Goal: Task Accomplishment & Management: Complete application form

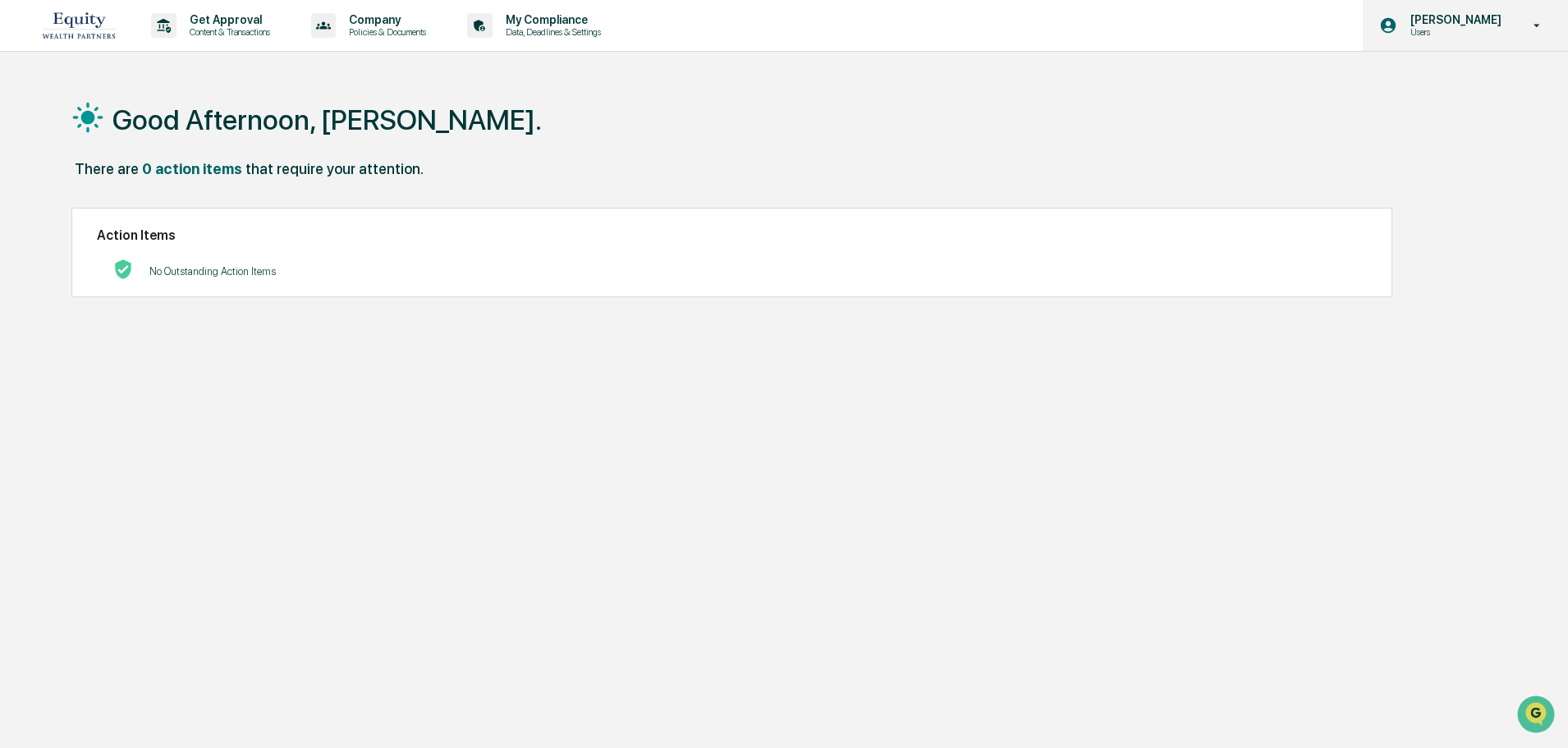
click at [1491, 22] on p "[PERSON_NAME]" at bounding box center [1453, 20] width 112 height 14
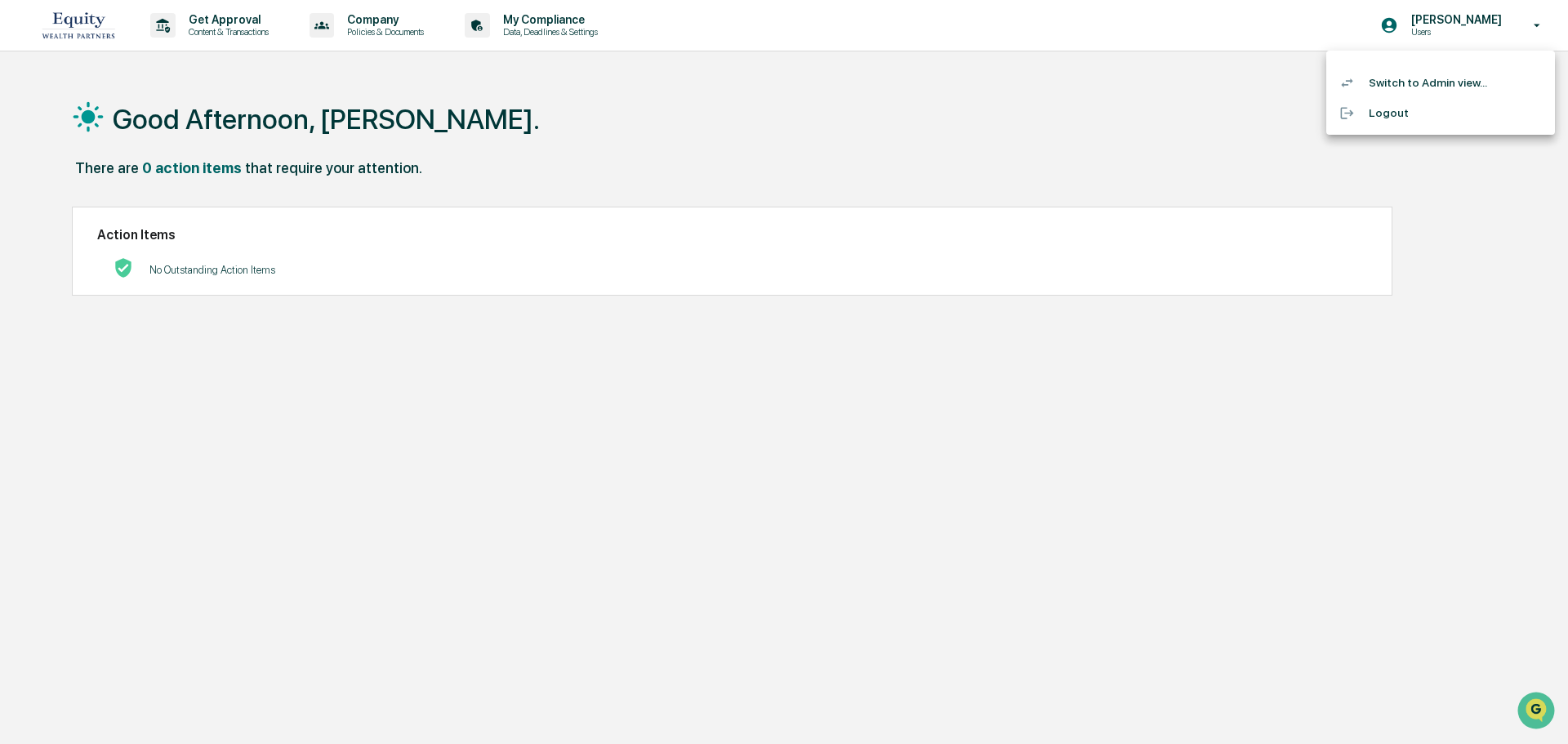
click at [1418, 78] on li "Switch to Admin view..." at bounding box center [1441, 83] width 229 height 31
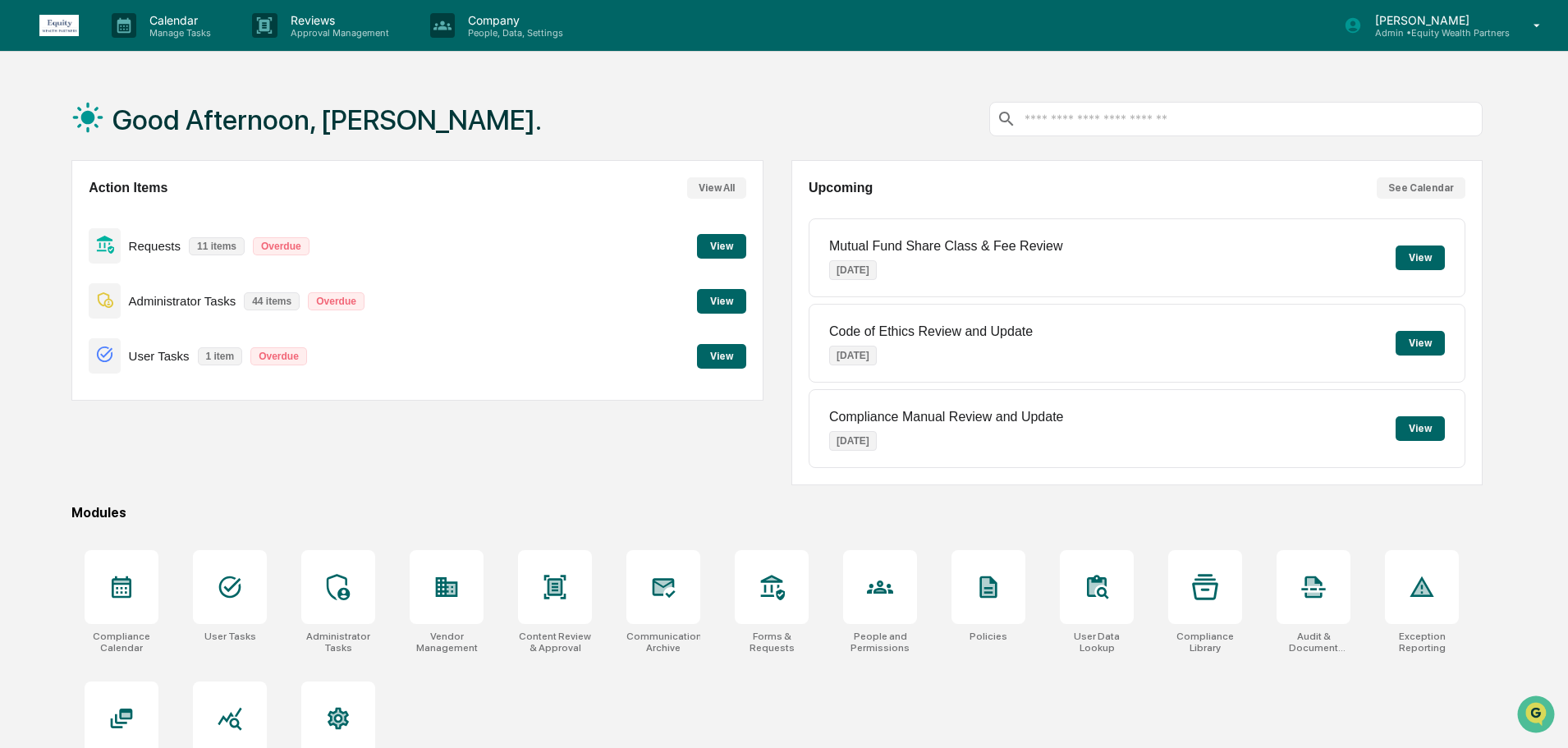
click at [714, 354] on button "View" at bounding box center [722, 356] width 49 height 24
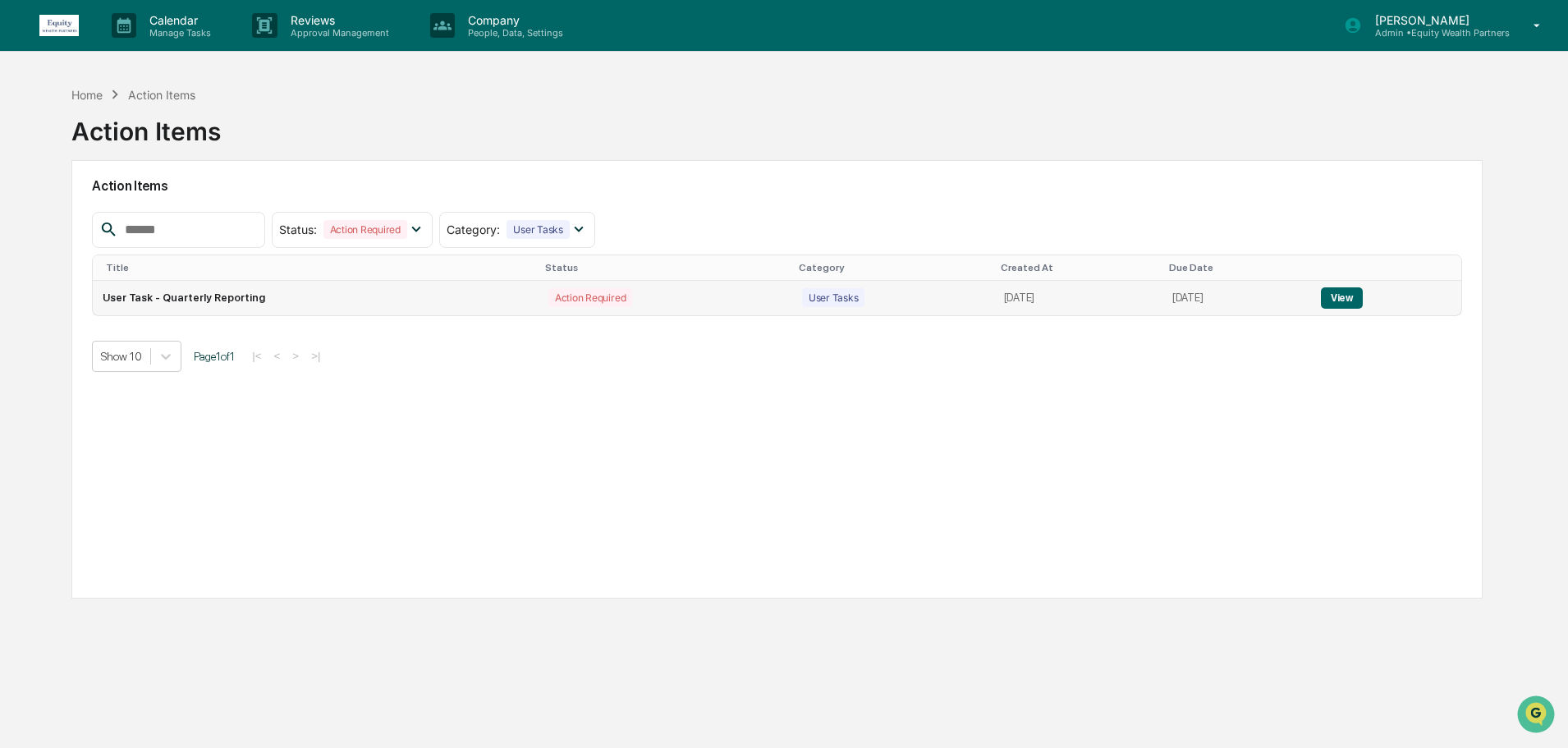
click at [1335, 295] on button "View" at bounding box center [1342, 298] width 42 height 22
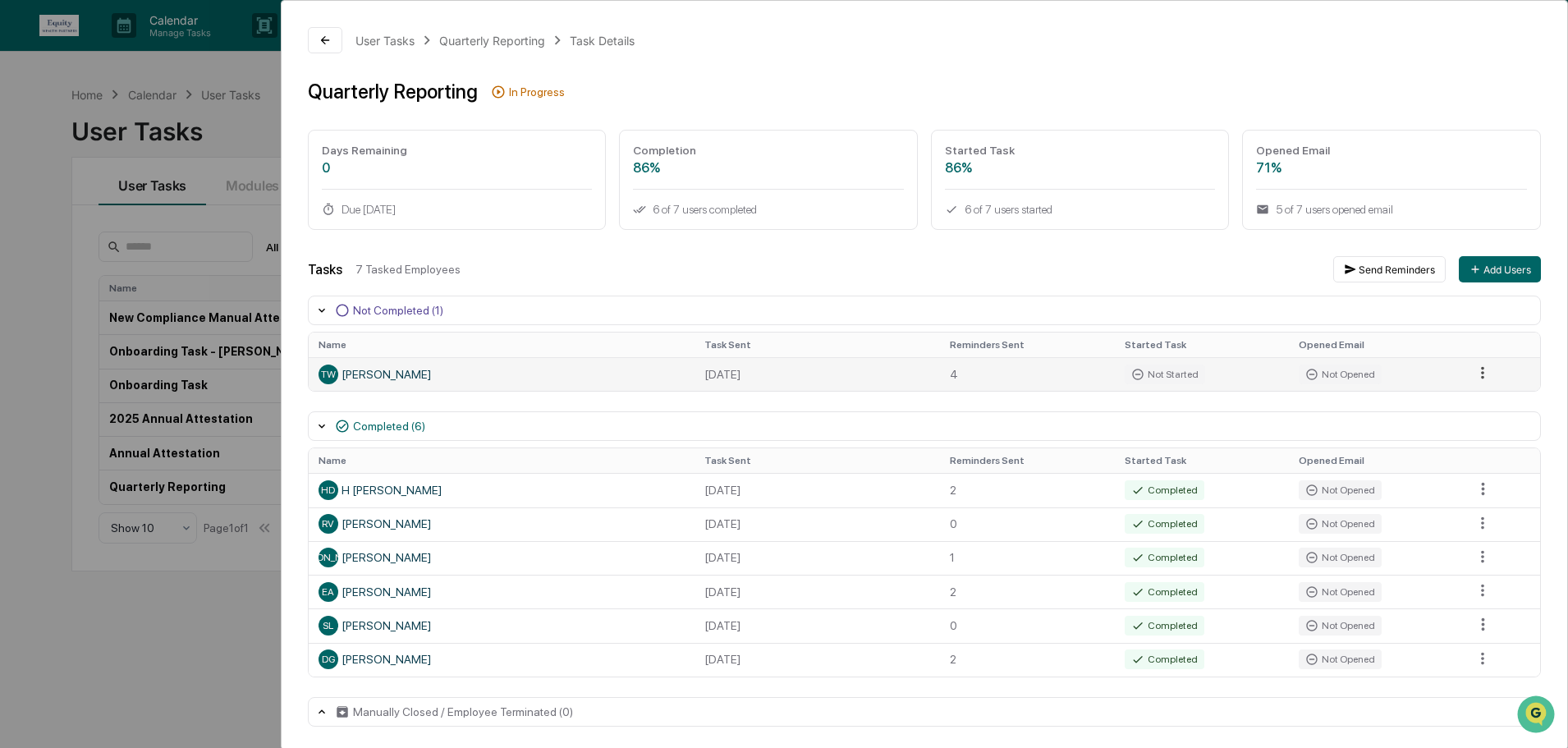
click at [1476, 380] on html "Calendar Manage Tasks Reviews Approval Management Company People, Data, Setting…" at bounding box center [784, 374] width 1568 height 748
click at [1480, 426] on div "Send Reminder" at bounding box center [1485, 428] width 124 height 26
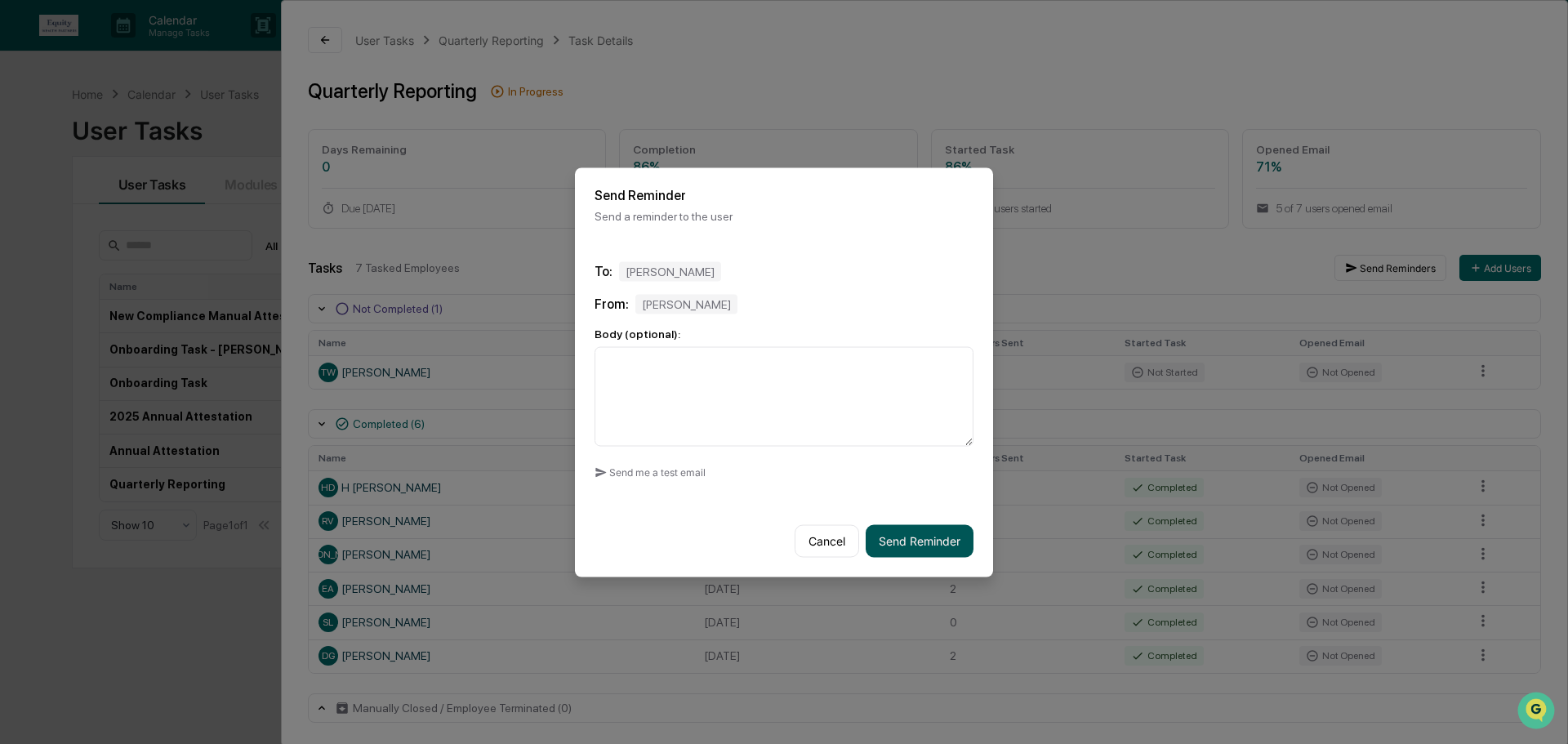
click at [921, 546] on button "Send Reminder" at bounding box center [920, 540] width 108 height 32
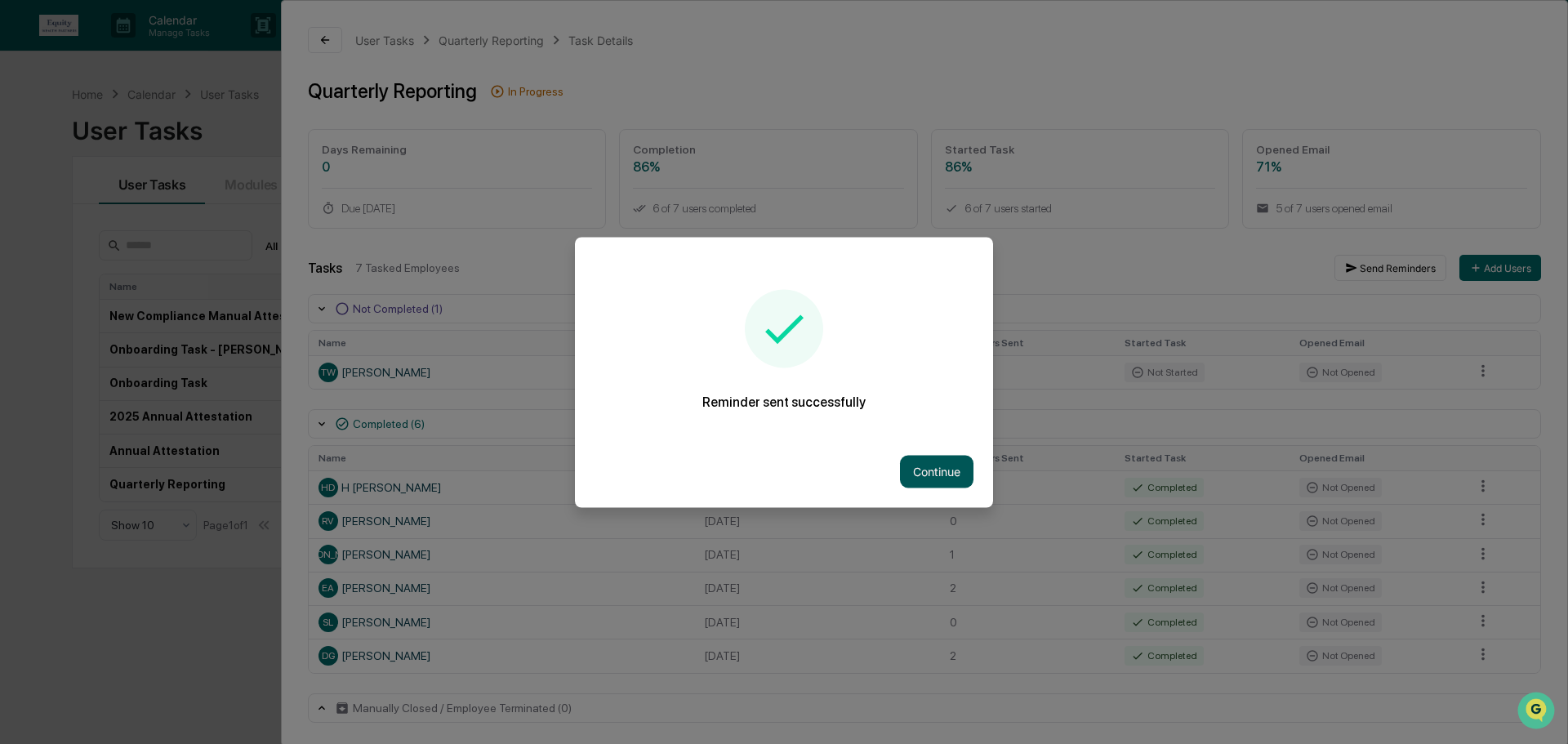
click at [942, 481] on button "Continue" at bounding box center [937, 471] width 74 height 32
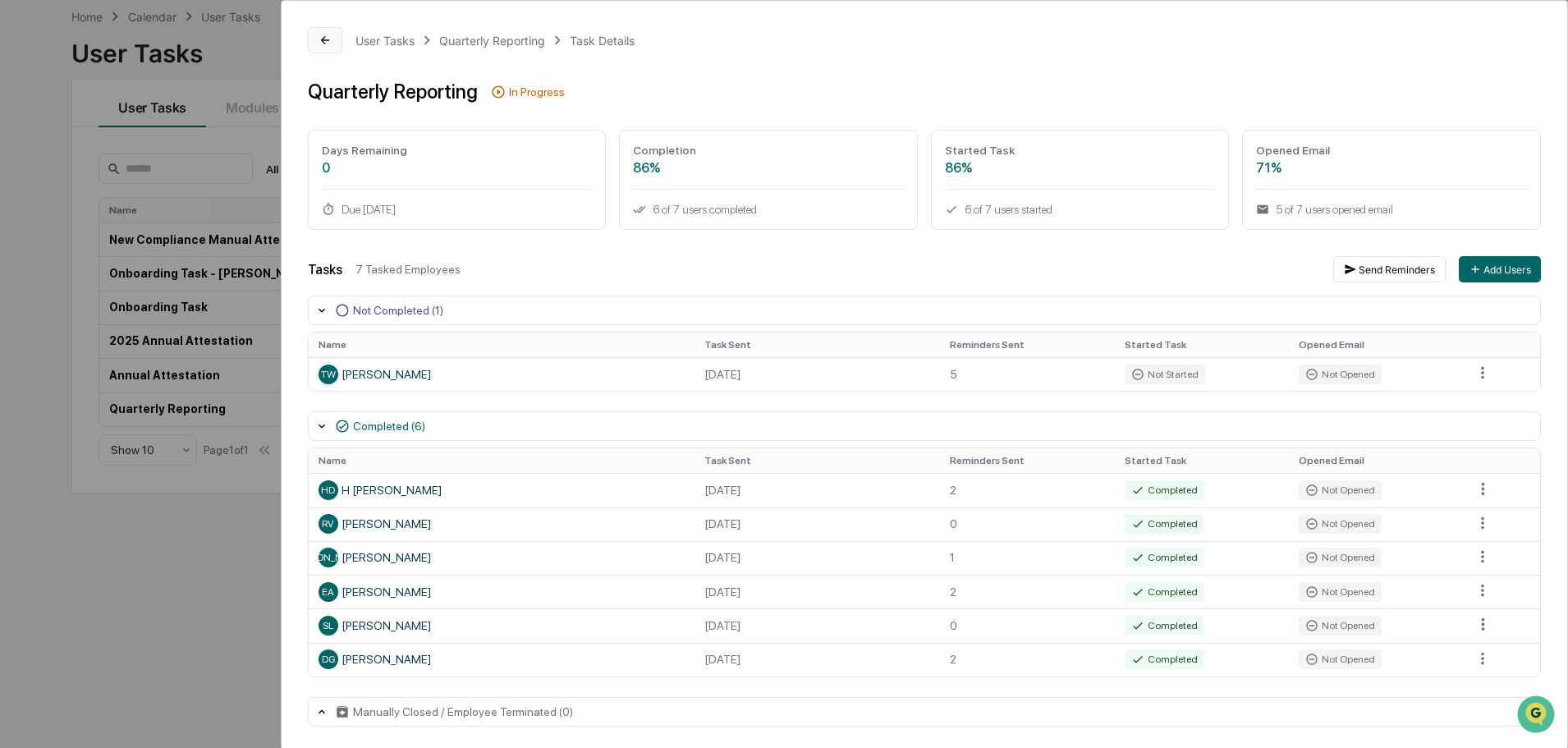
click at [319, 41] on icon at bounding box center [325, 40] width 14 height 14
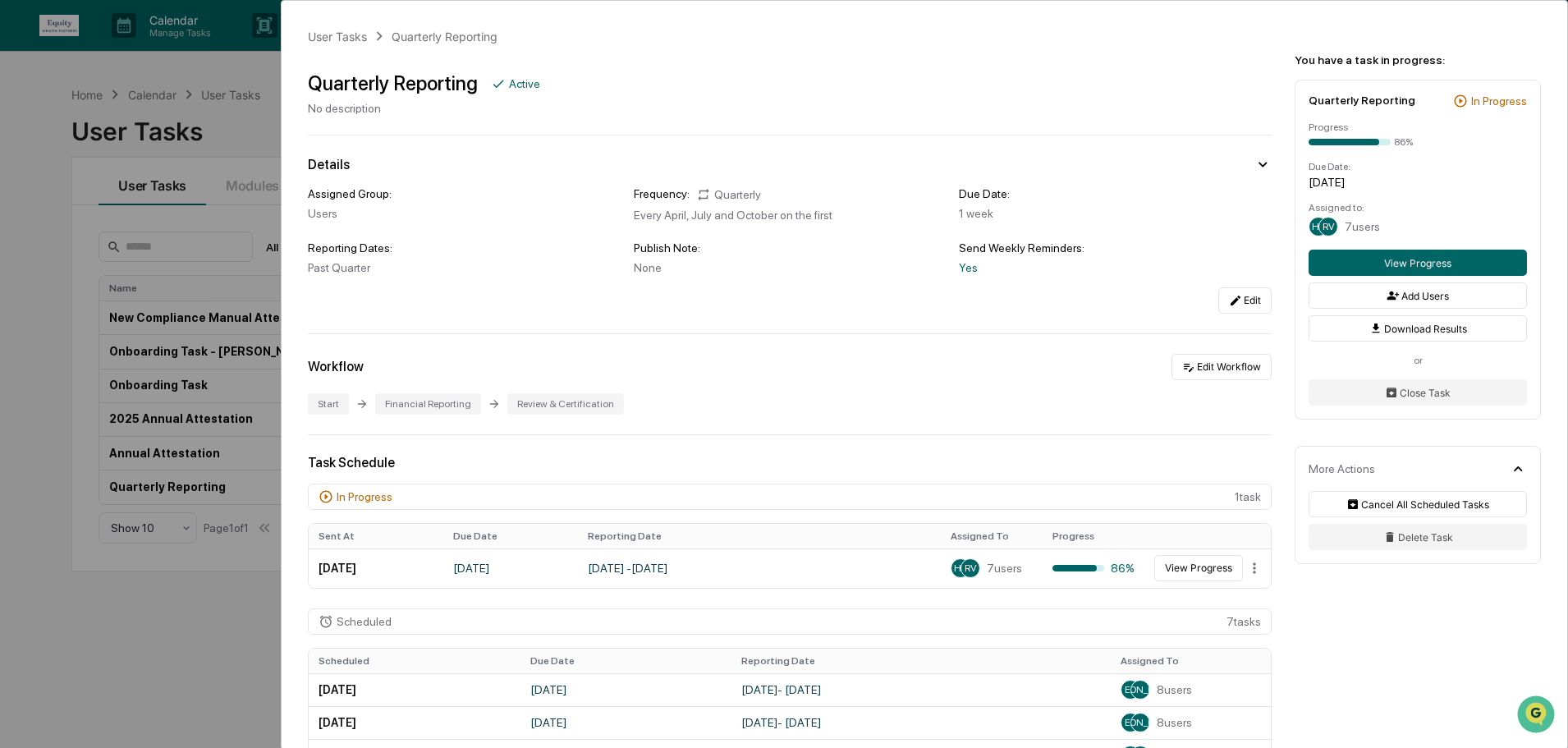
click at [133, 69] on div "User Tasks Quarterly Reporting Quarterly Reporting Active No description Detail…" at bounding box center [784, 374] width 1568 height 748
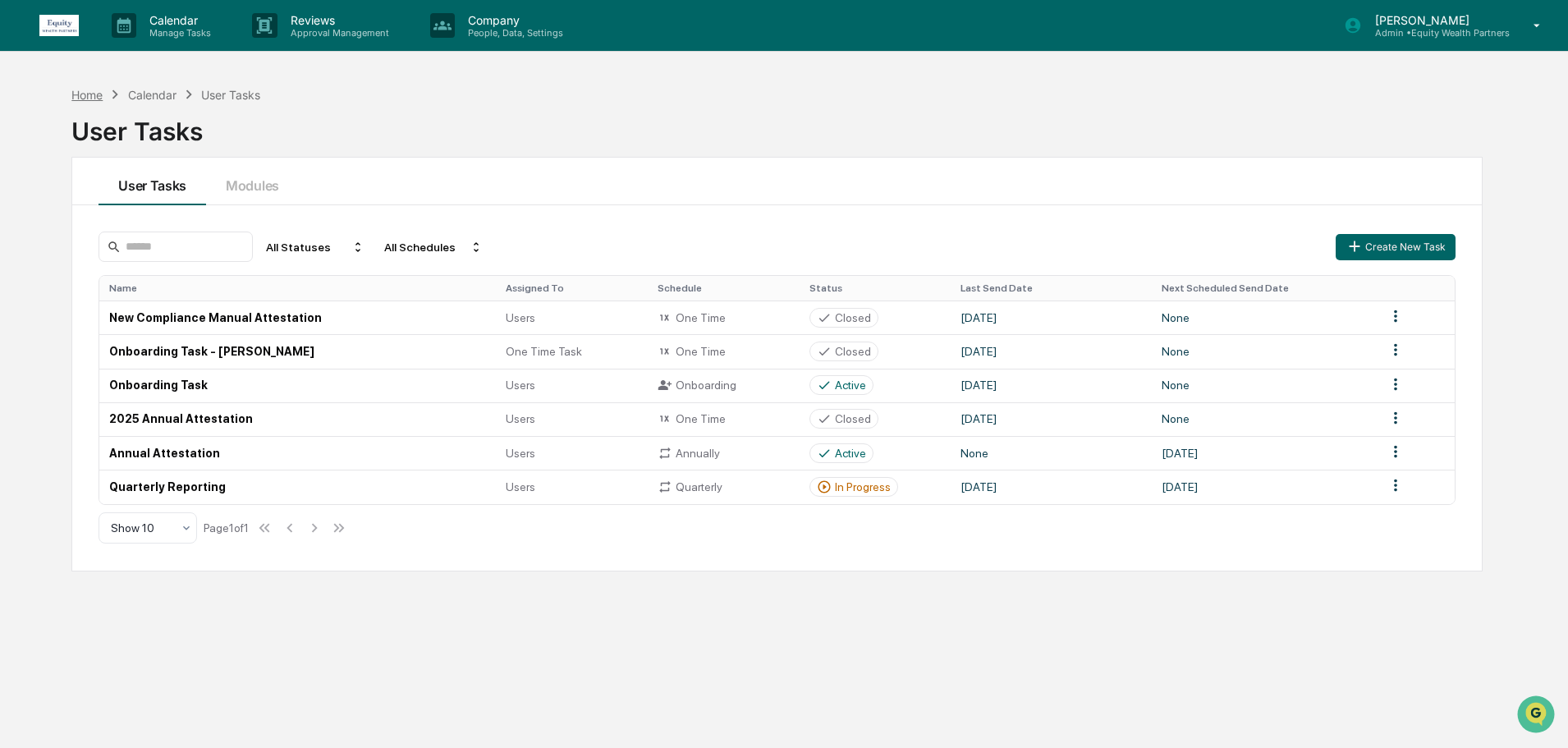
click at [92, 95] on div "Home" at bounding box center [87, 94] width 31 height 14
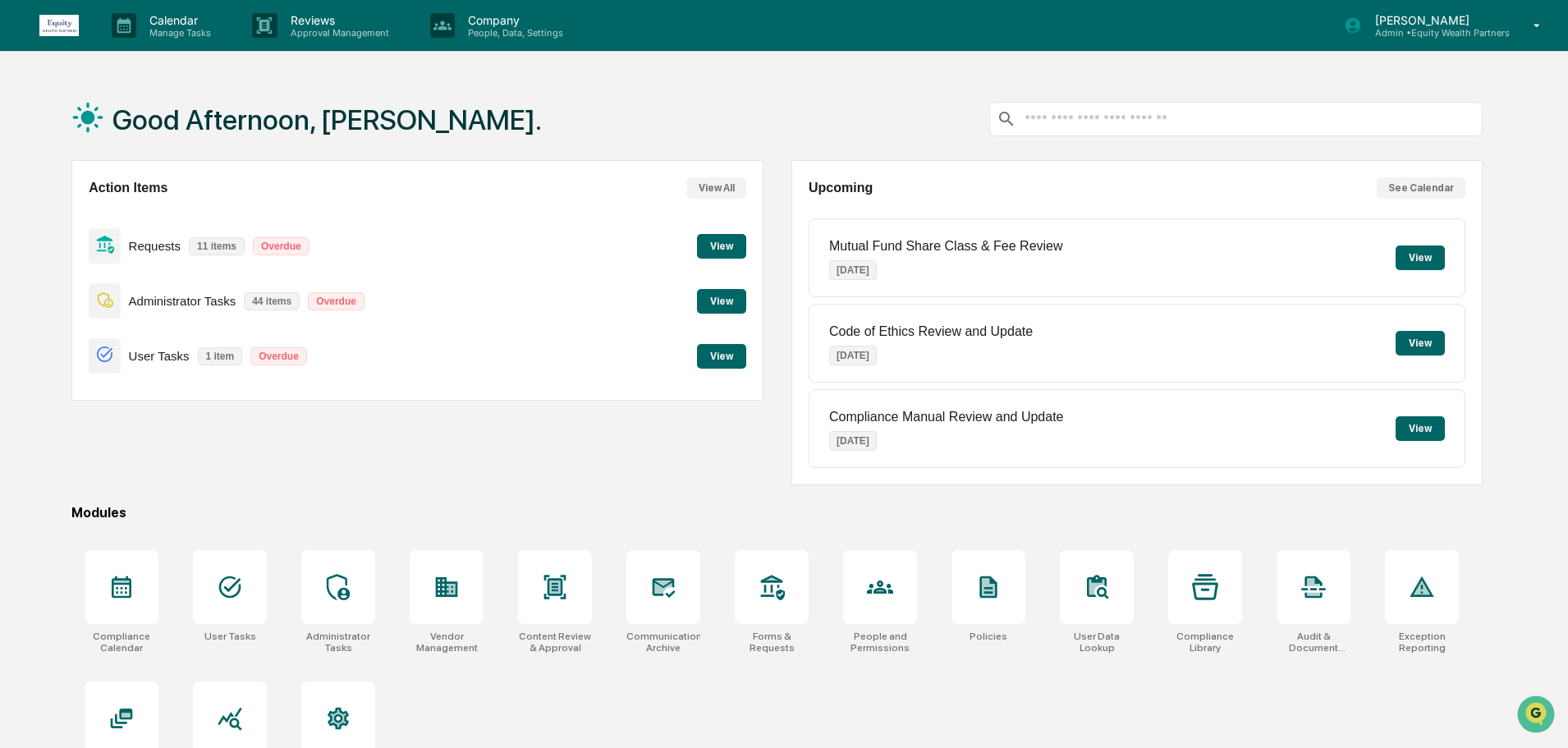
click at [718, 361] on button "View" at bounding box center [722, 356] width 49 height 24
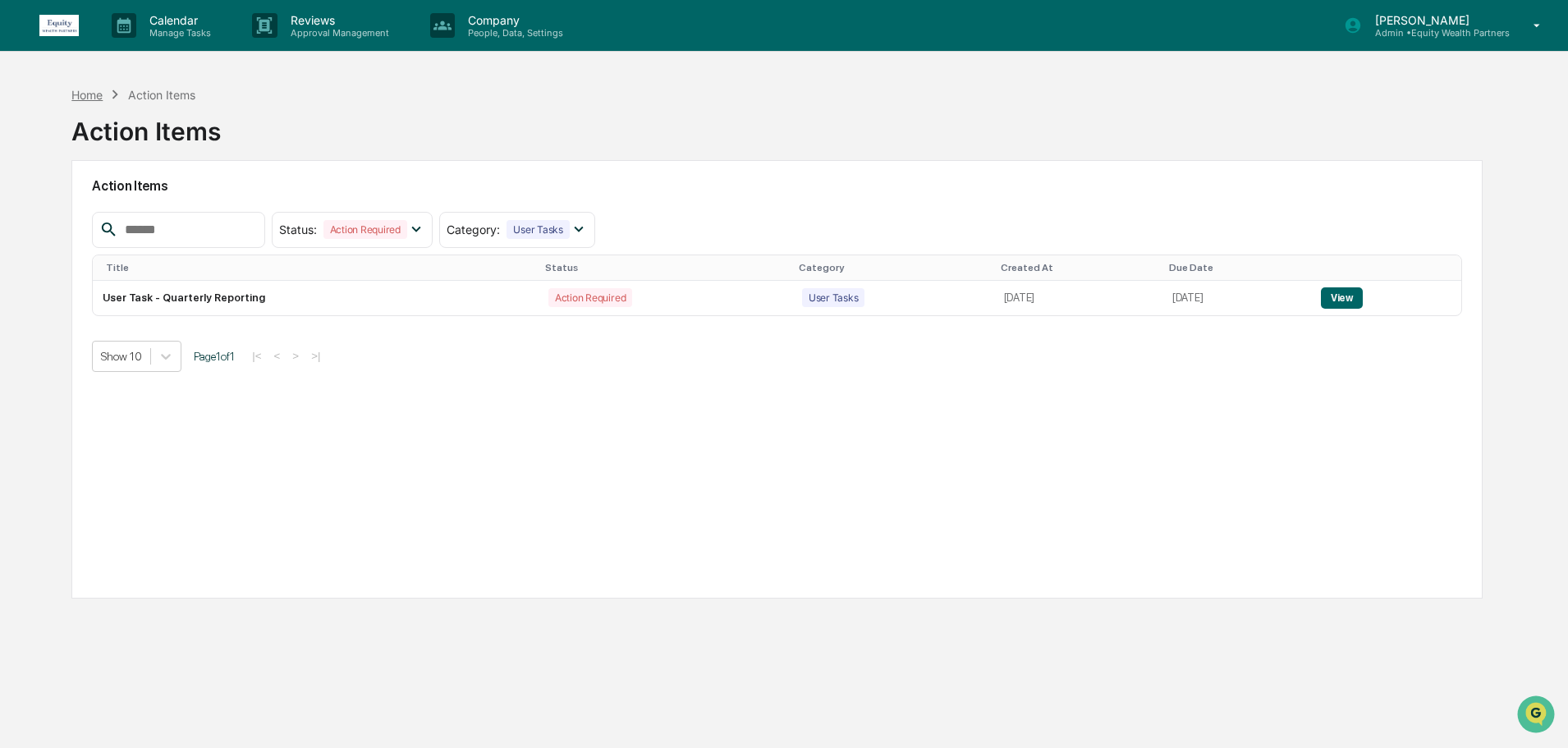
click at [92, 98] on div "Home" at bounding box center [87, 94] width 31 height 14
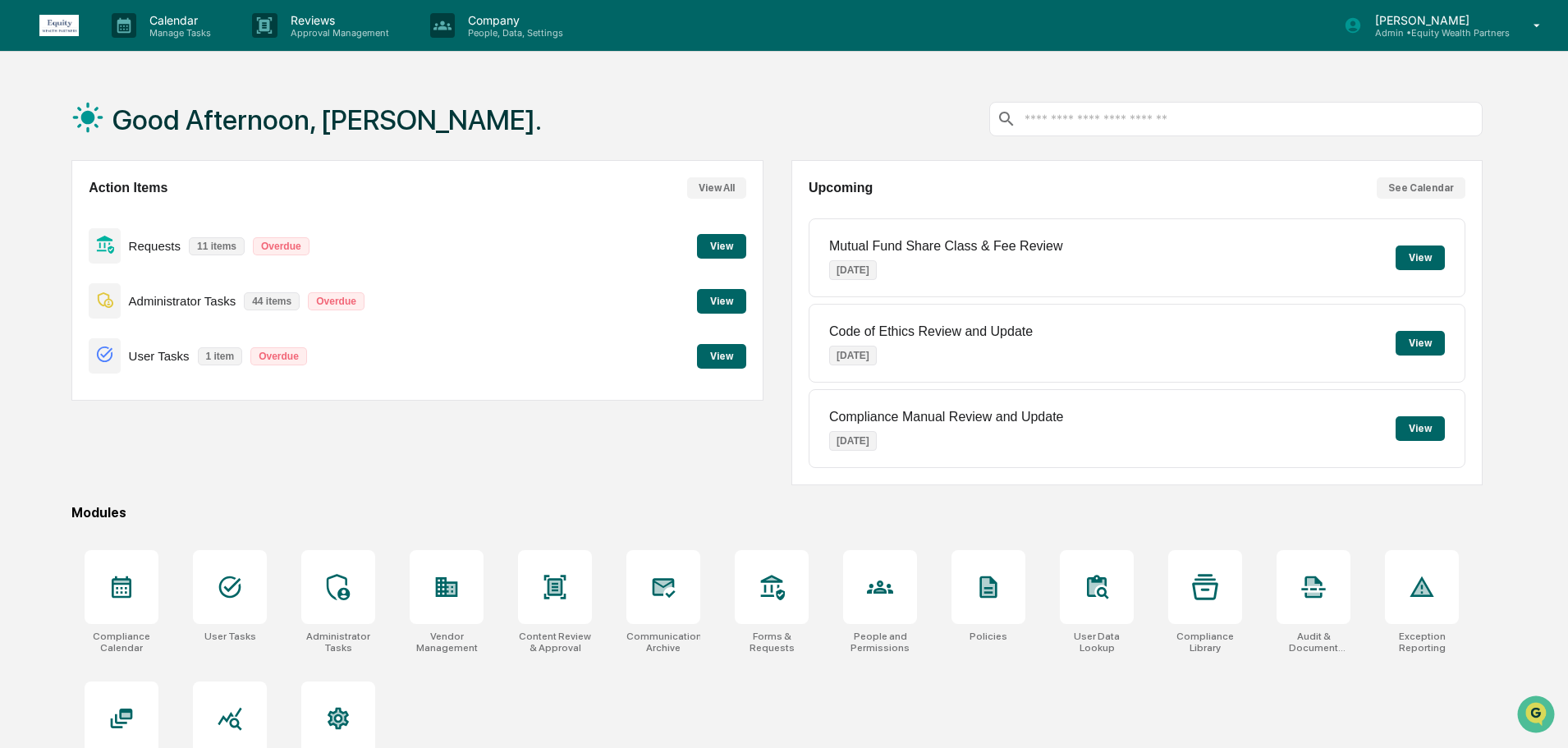
click at [709, 295] on button "View" at bounding box center [722, 301] width 49 height 24
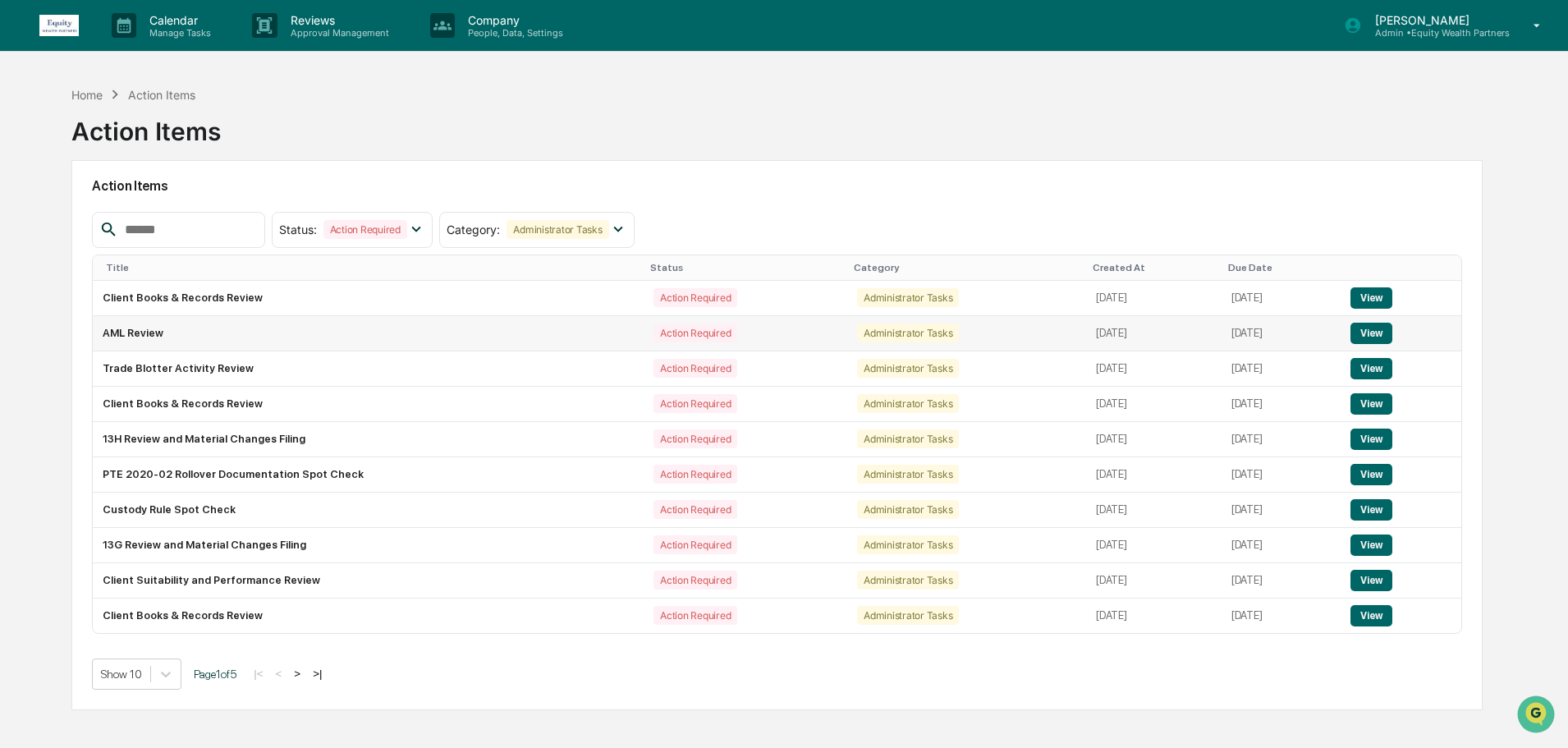
click at [1371, 334] on button "View" at bounding box center [1372, 333] width 42 height 22
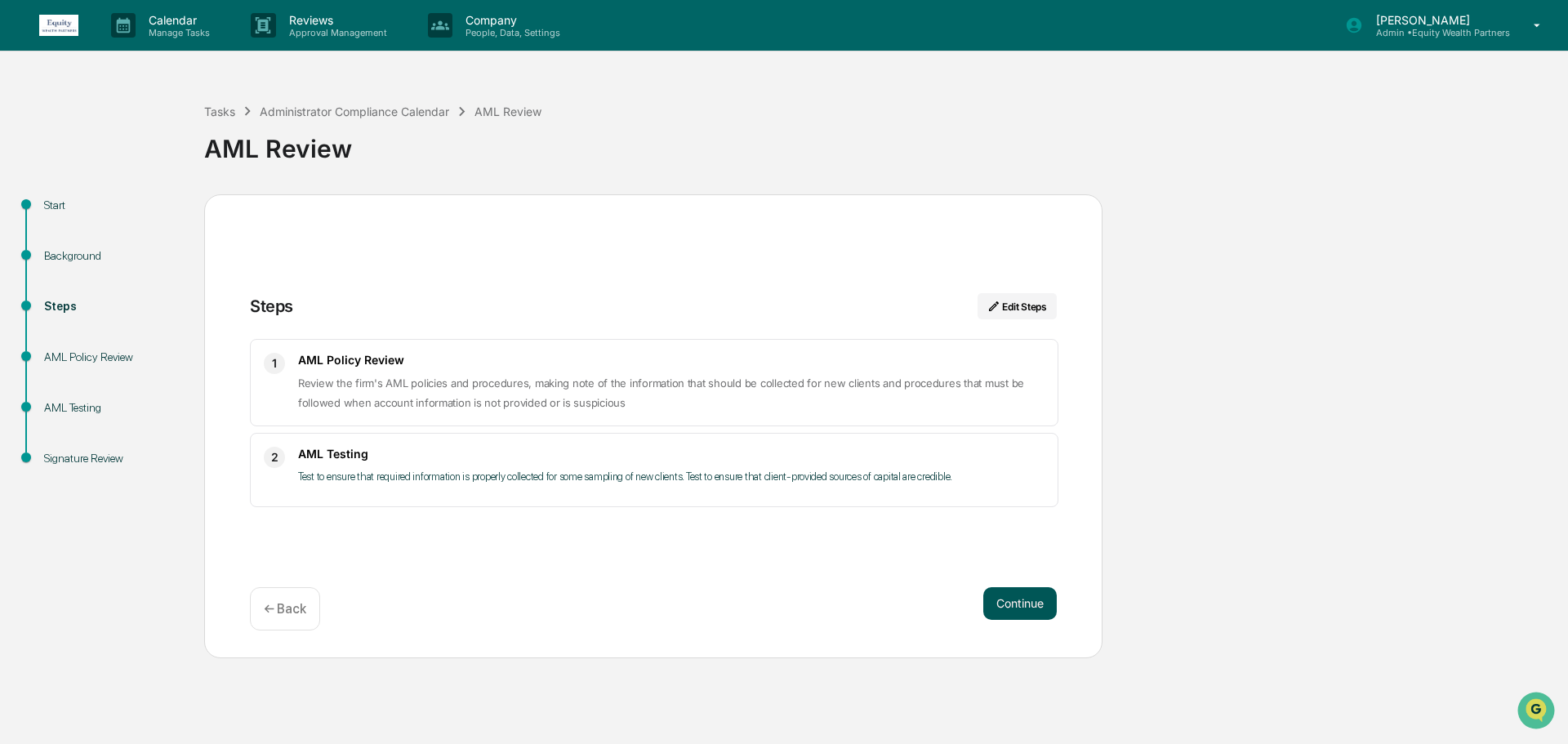
click at [1007, 599] on button "Continue" at bounding box center [1020, 603] width 74 height 32
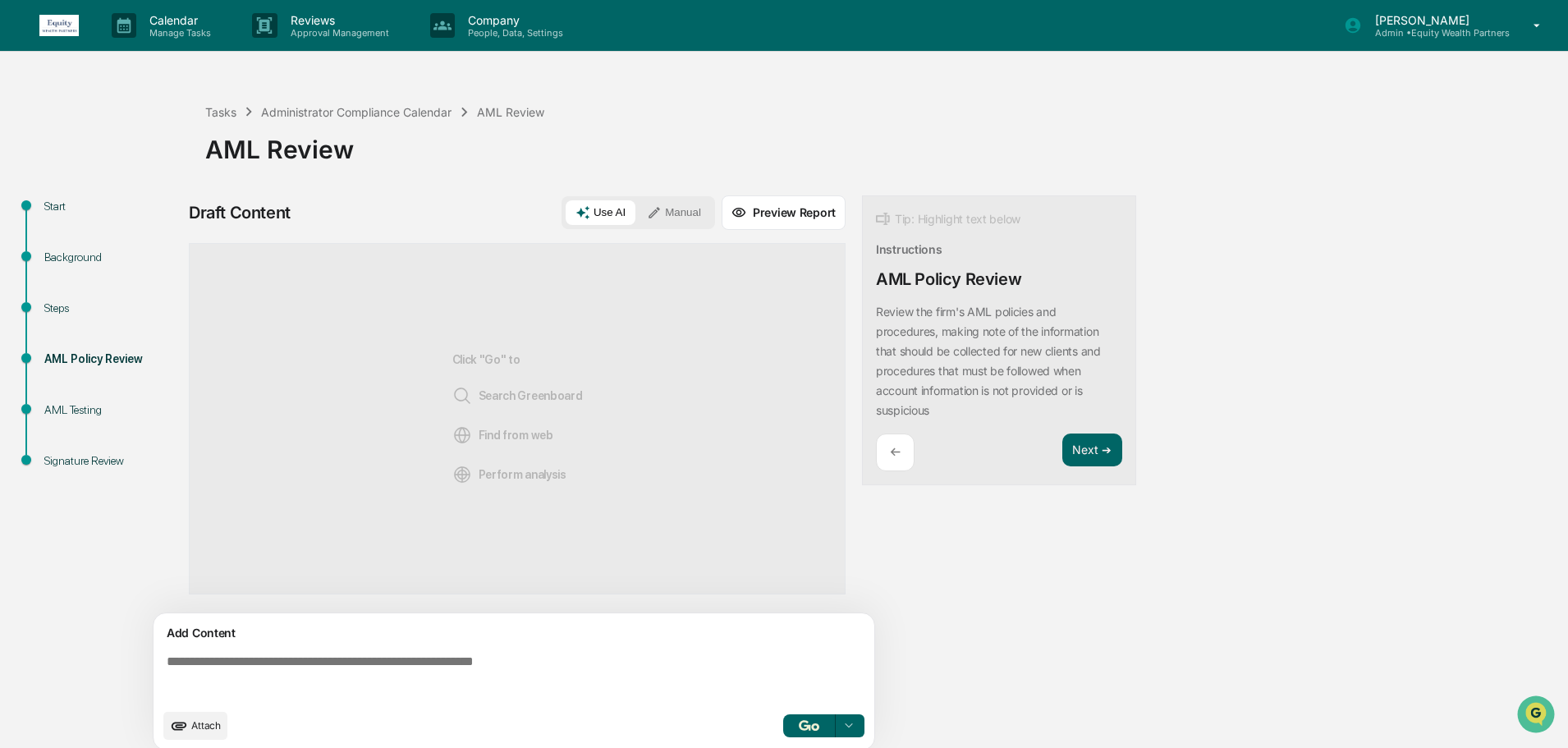
click at [617, 212] on button "Use AI" at bounding box center [600, 212] width 70 height 24
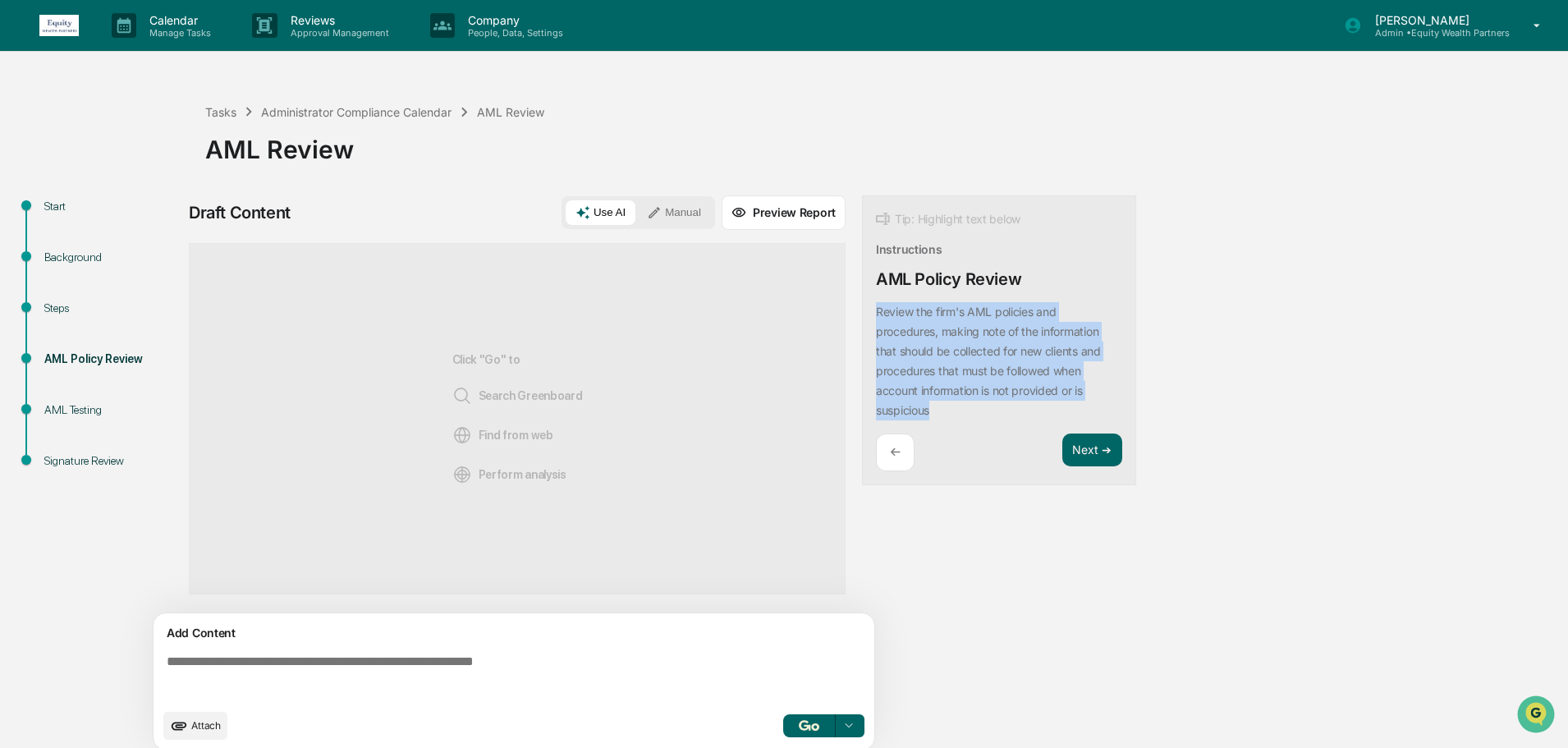
drag, startPoint x: 876, startPoint y: 310, endPoint x: 986, endPoint y: 407, distance: 146.7
click at [986, 407] on div "Review the firm's AML policies and procedures, making note of the information t…" at bounding box center [999, 361] width 246 height 119
copy p "Review the firm's AML policies and procedures, making note of the information t…"
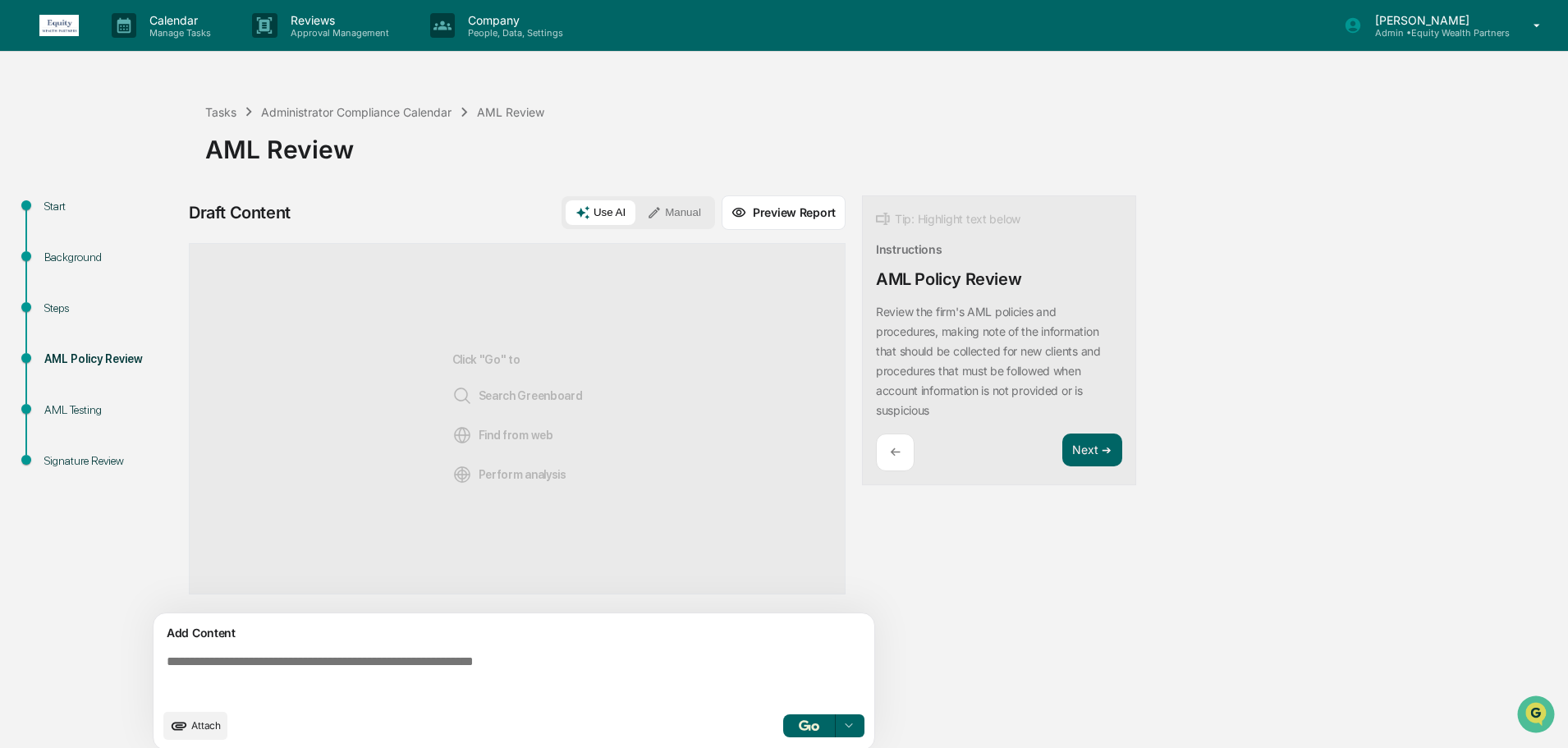
click at [495, 683] on textarea at bounding box center [517, 677] width 714 height 59
paste textarea "**********"
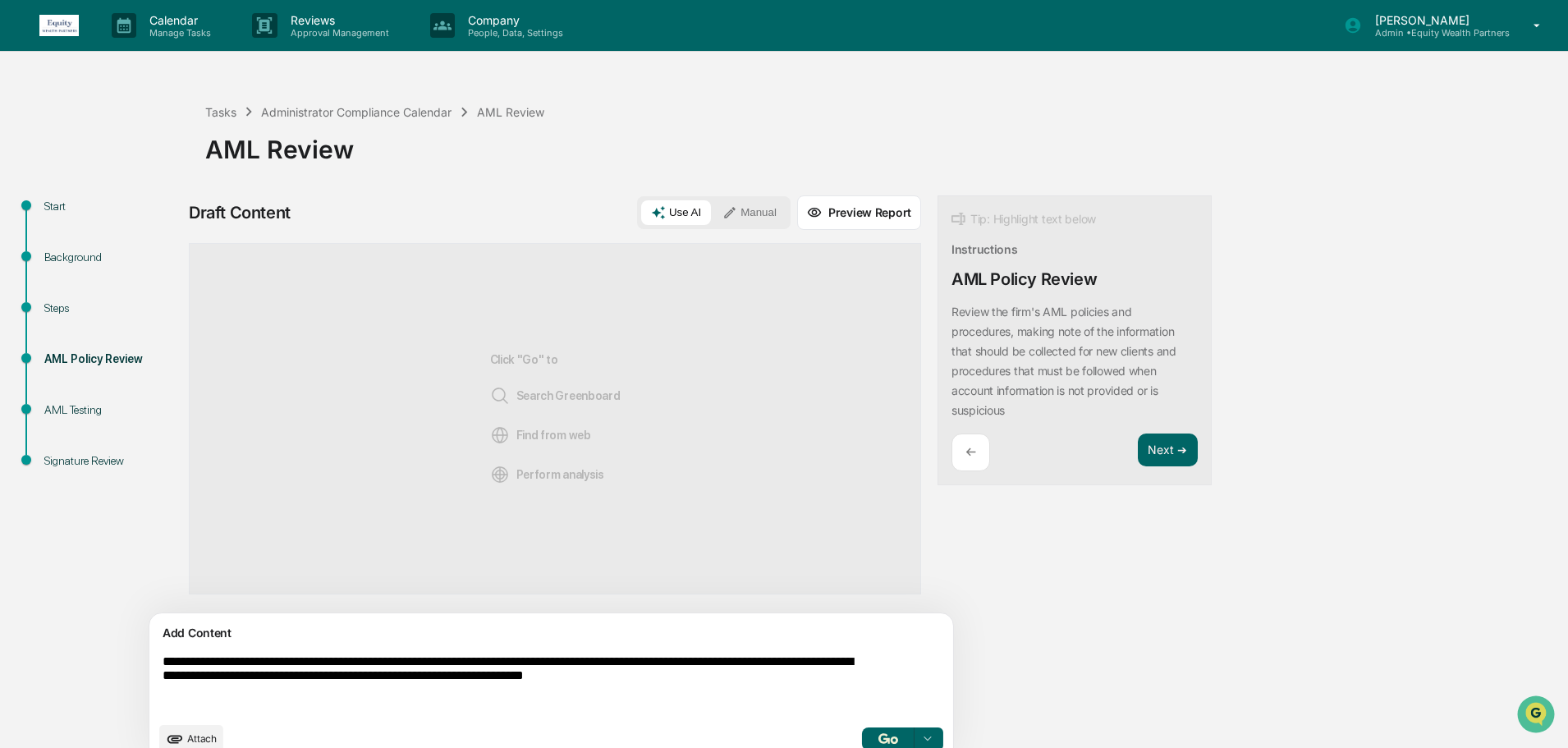
scroll to position [25, 0]
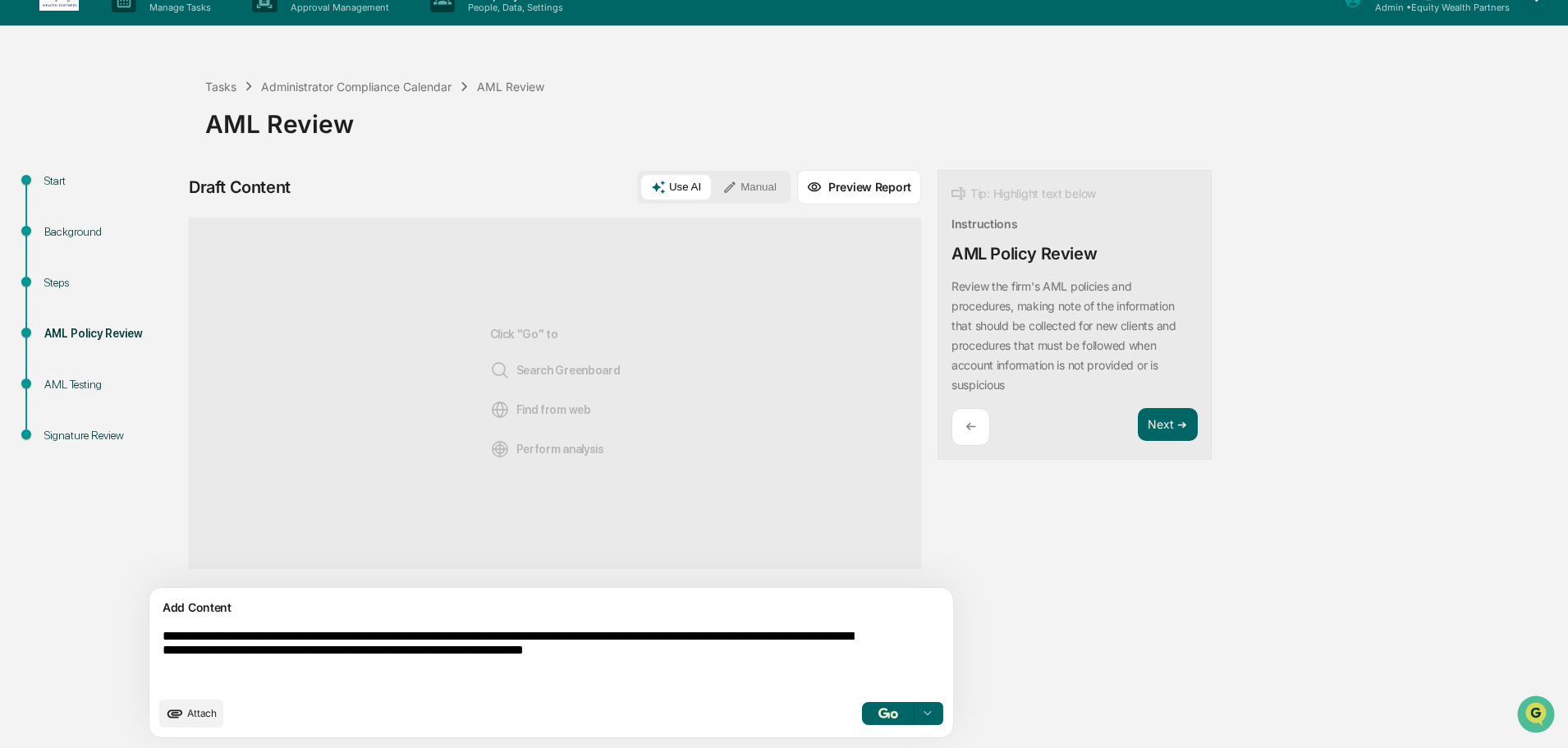
type textarea "**********"
click at [914, 722] on div at bounding box center [927, 714] width 26 height 26
click at [739, 633] on span "Search Greenboard" at bounding box center [785, 628] width 110 height 26
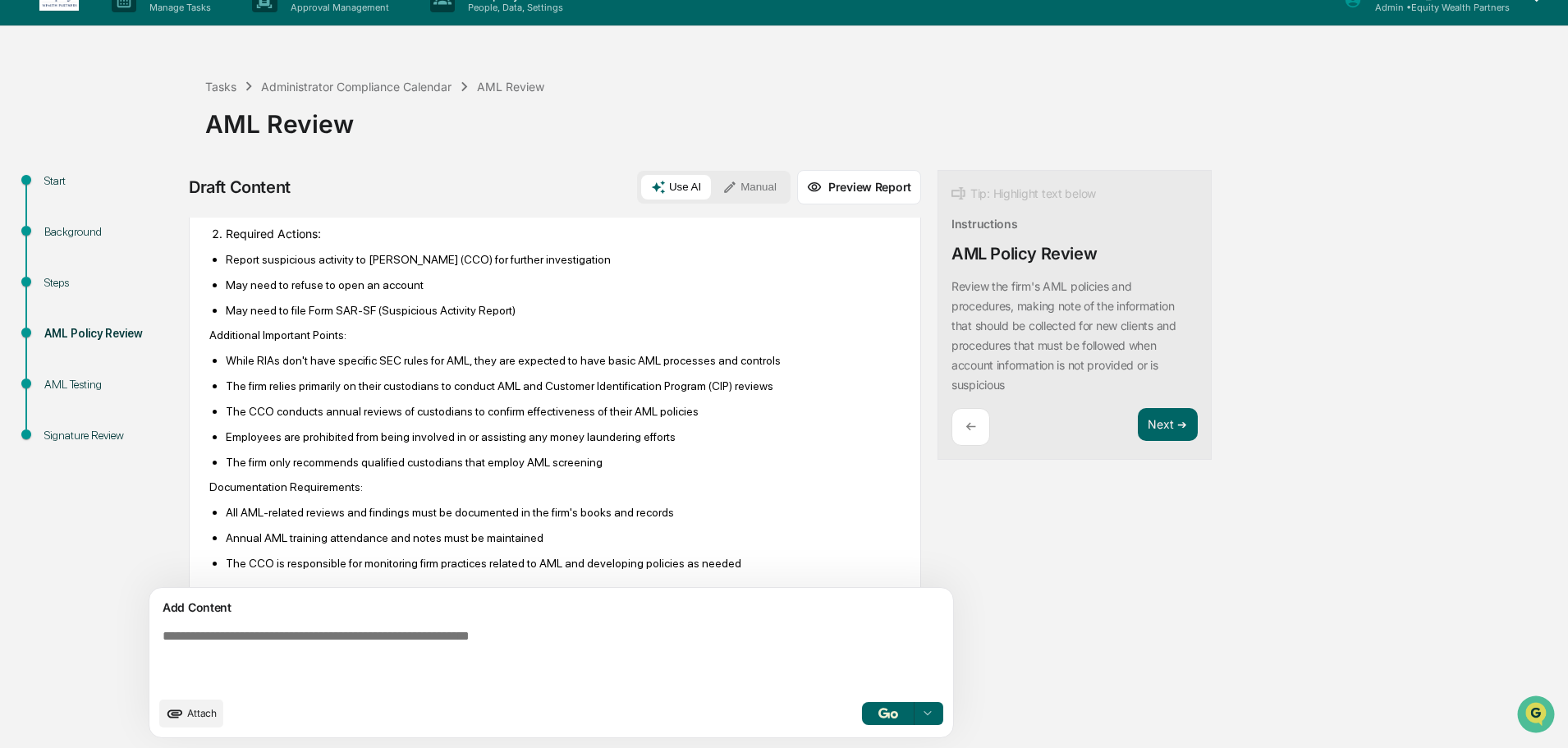
scroll to position [447, 0]
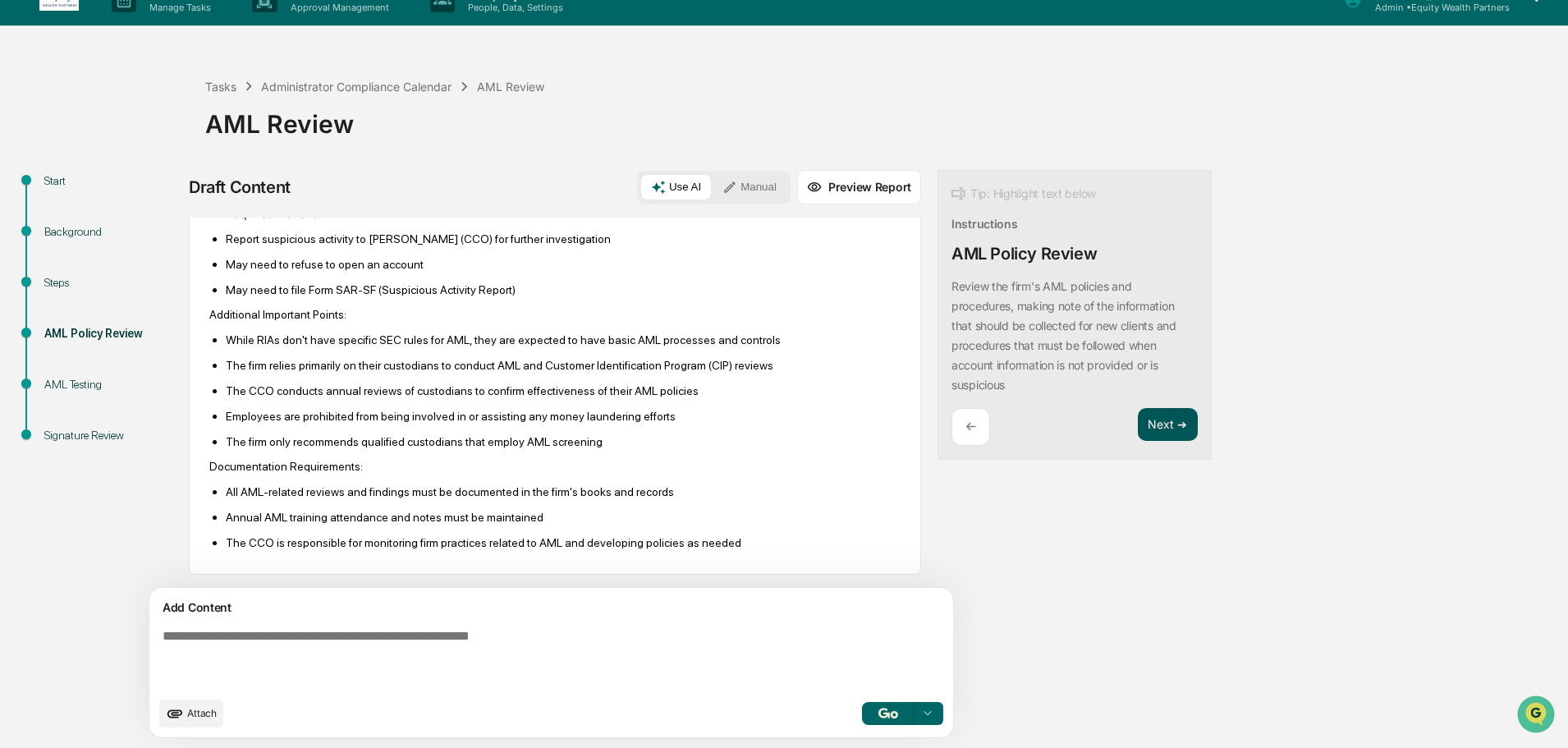
click at [1138, 427] on button "Next ➔" at bounding box center [1168, 425] width 60 height 34
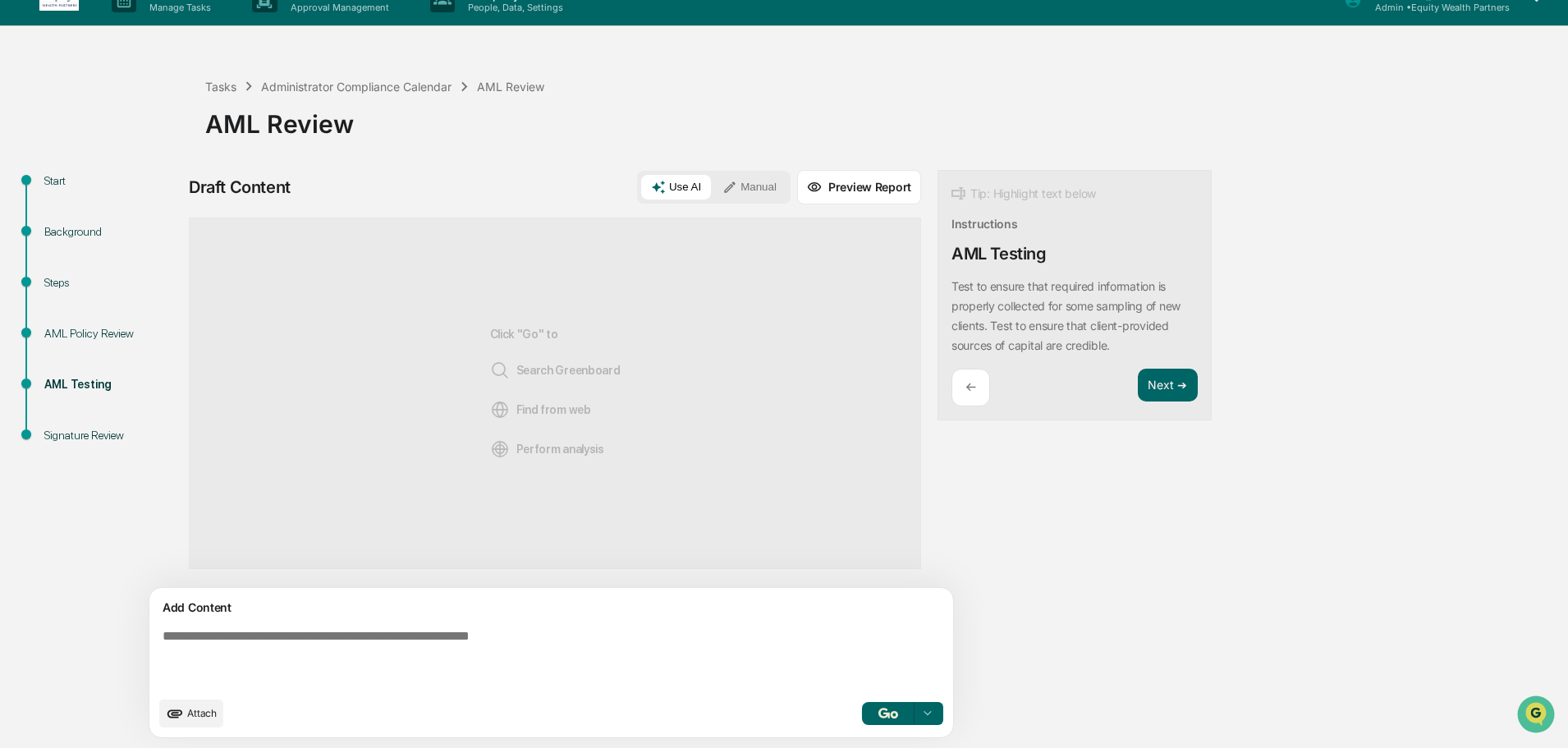
click at [712, 190] on button "Manual" at bounding box center [750, 187] width 74 height 24
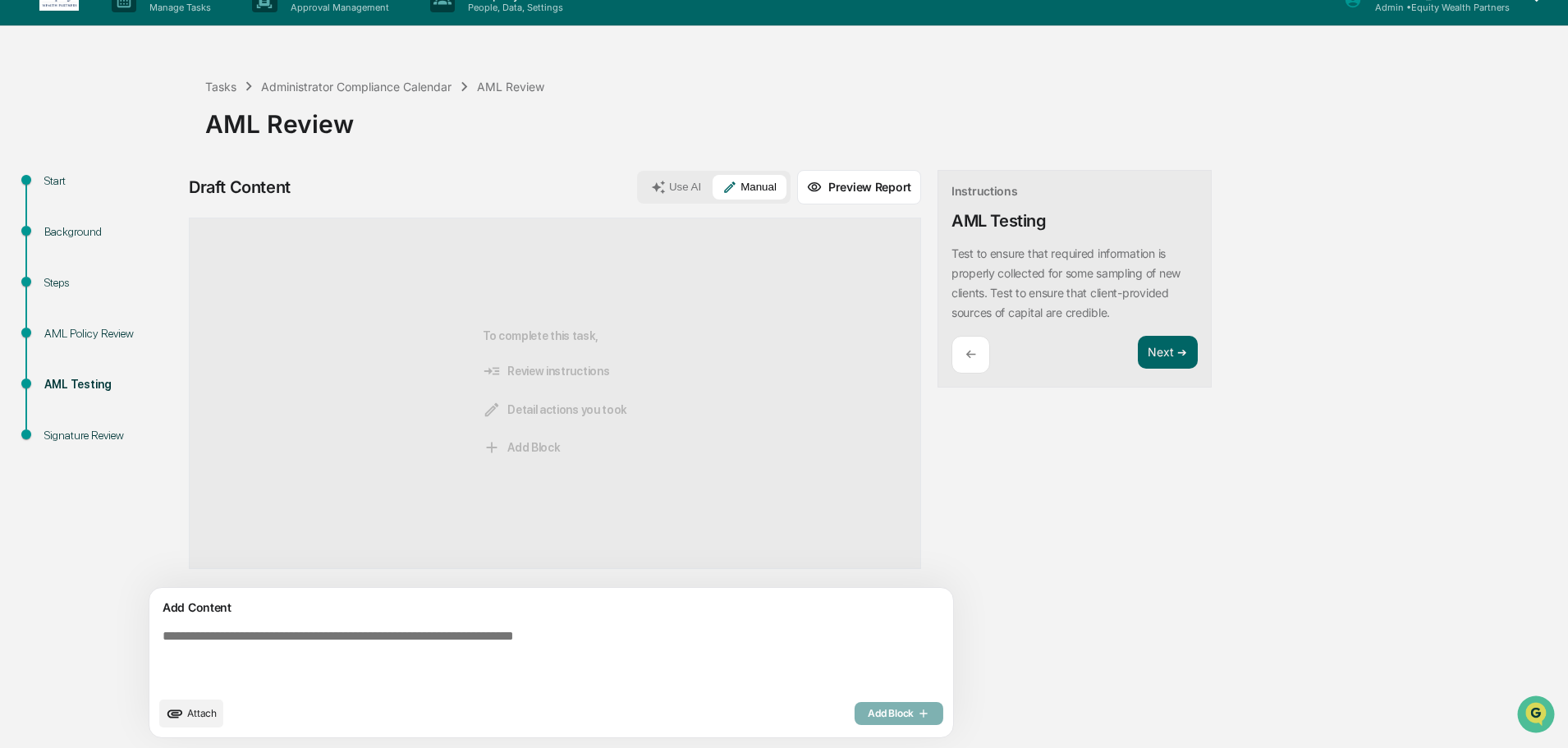
click at [194, 717] on span "Attach" at bounding box center [202, 714] width 30 height 13
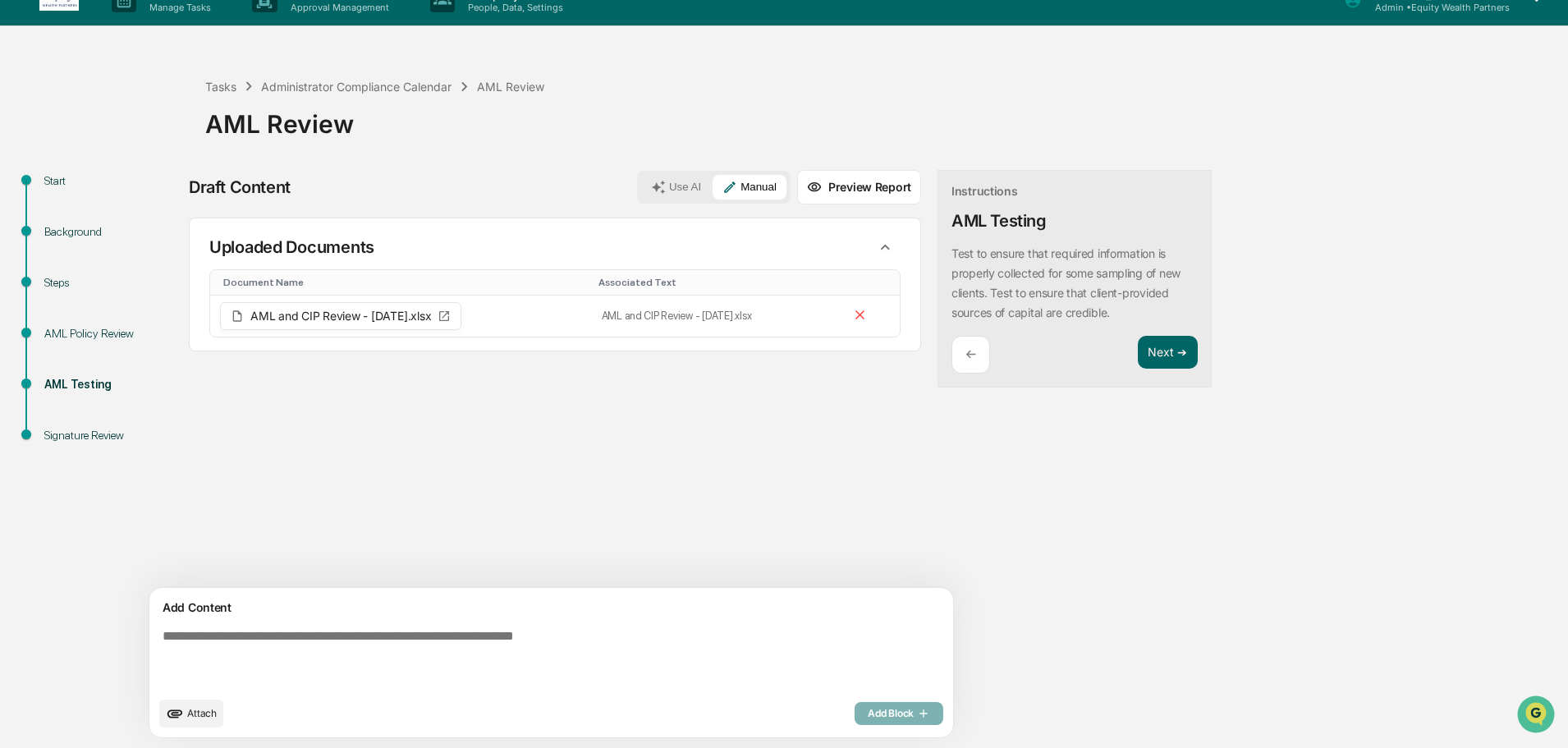
click at [428, 642] on textarea at bounding box center [512, 658] width 714 height 72
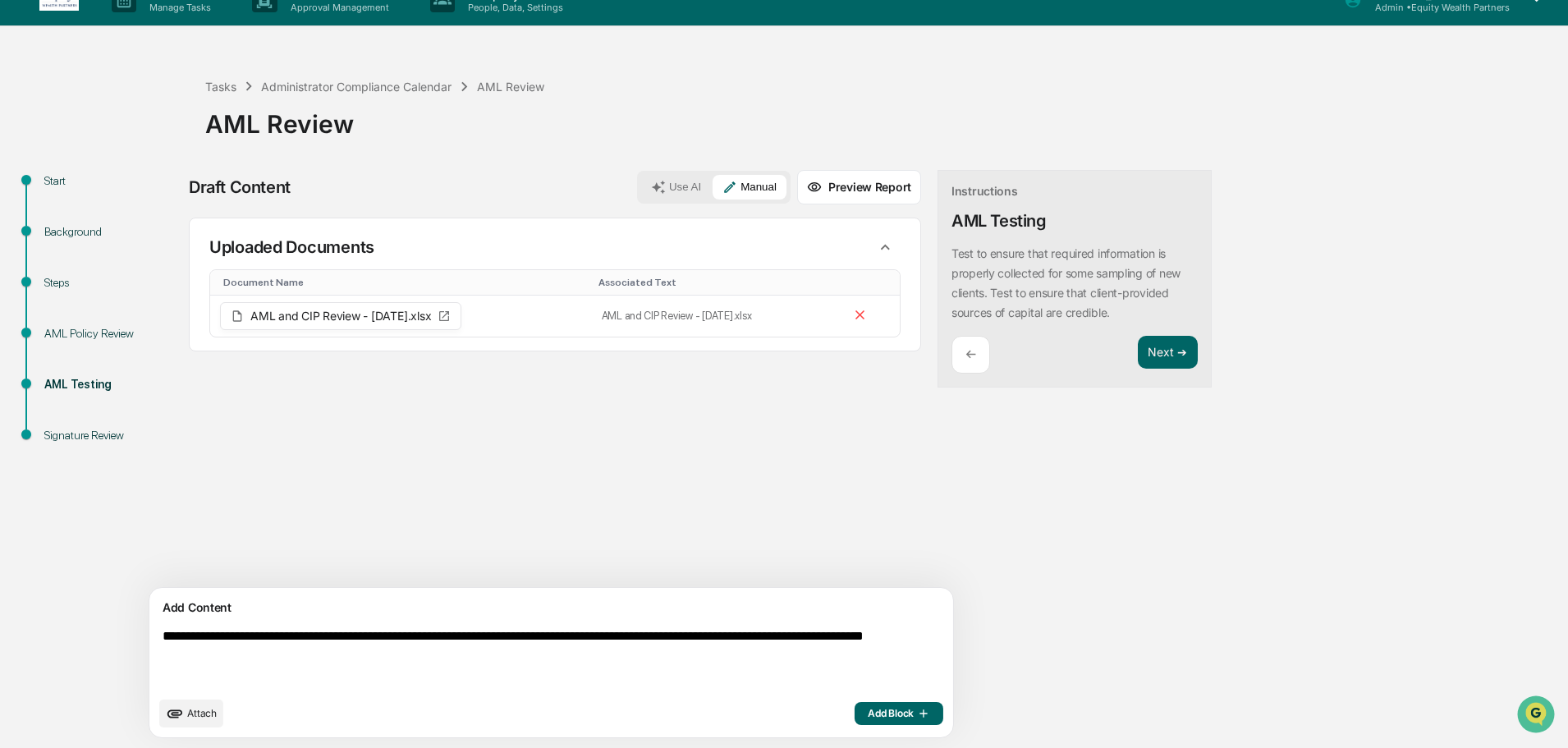
type textarea "**********"
click at [868, 712] on span "Add Block" at bounding box center [899, 714] width 62 height 14
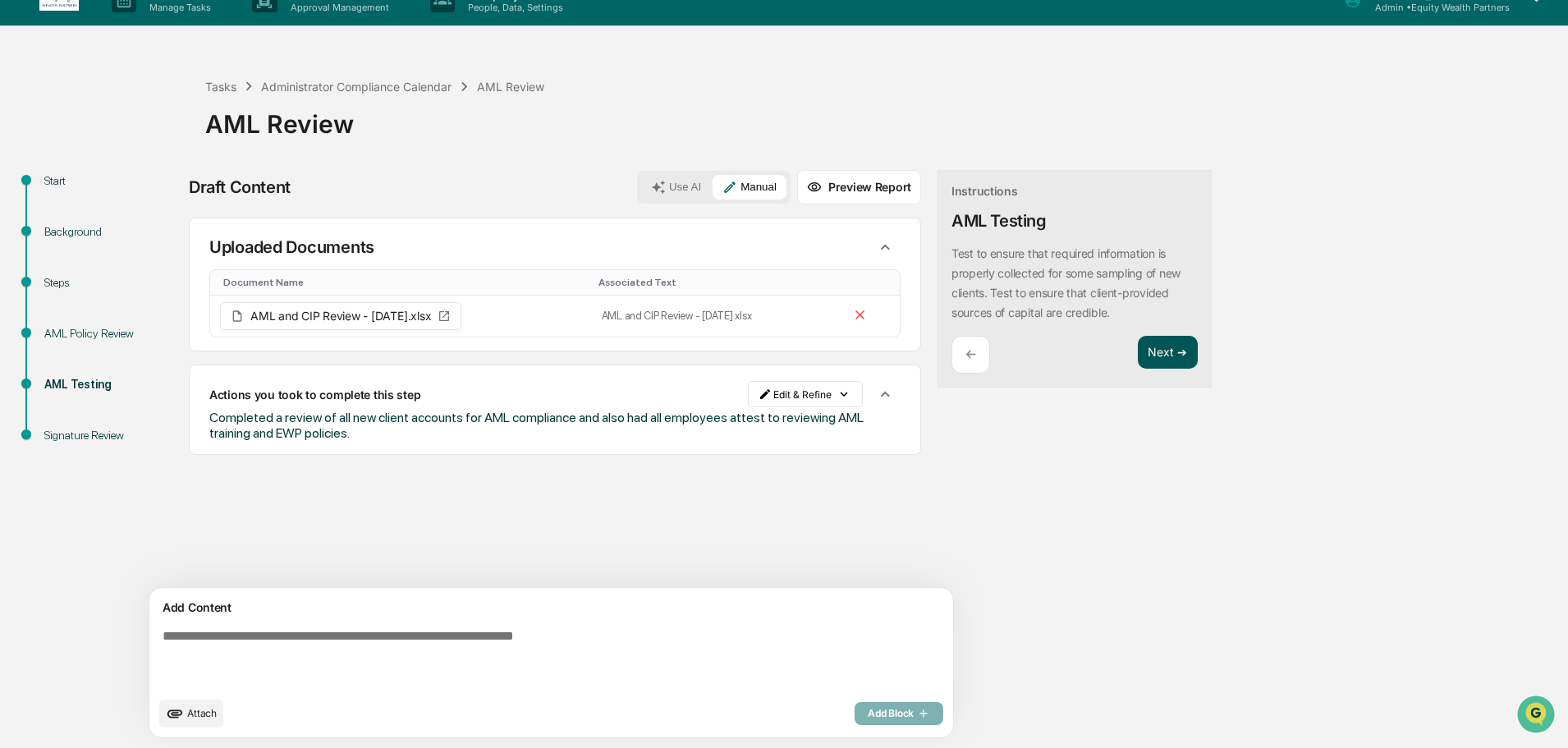
click at [1138, 355] on button "Next ➔" at bounding box center [1168, 352] width 60 height 34
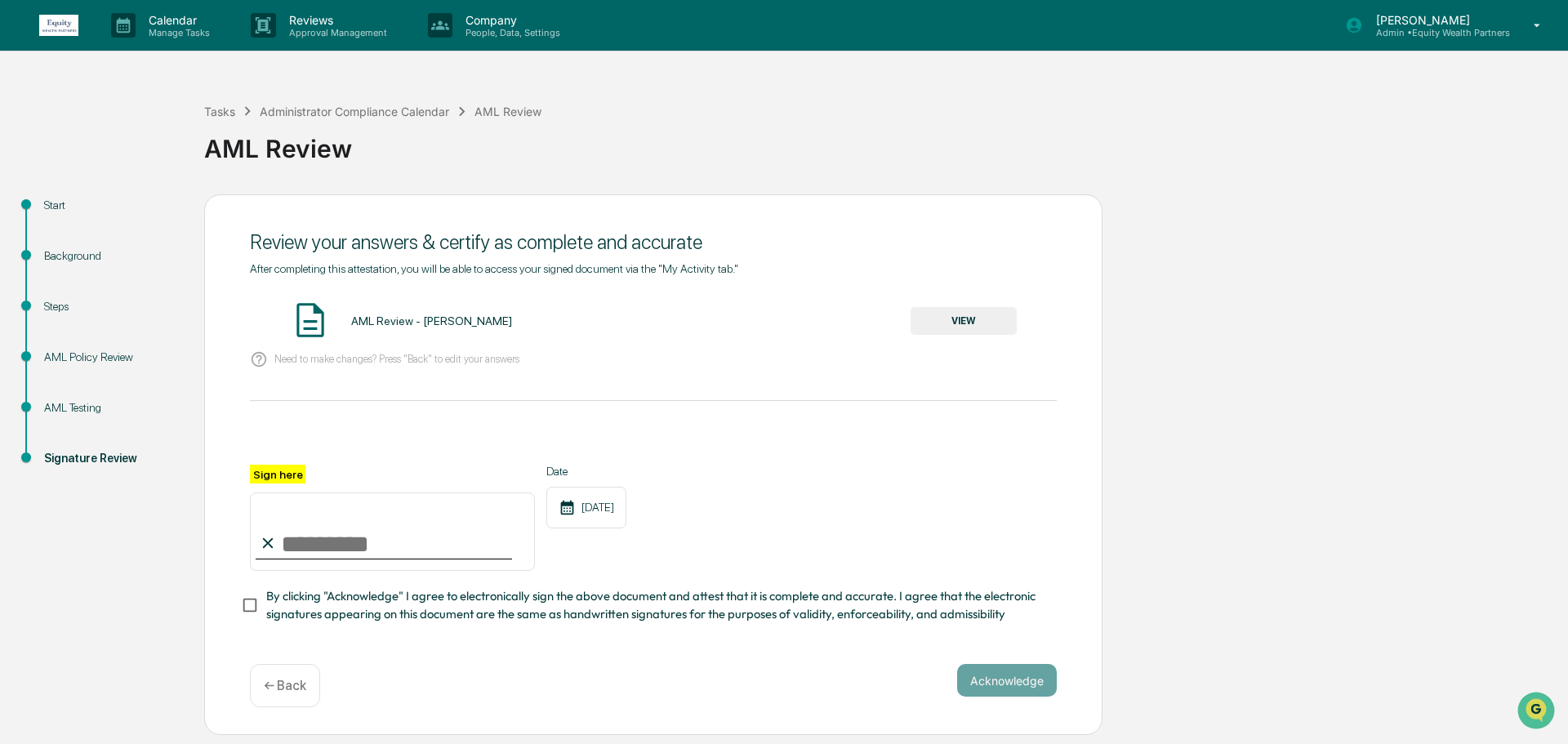
click at [967, 315] on button "VIEW" at bounding box center [964, 321] width 106 height 28
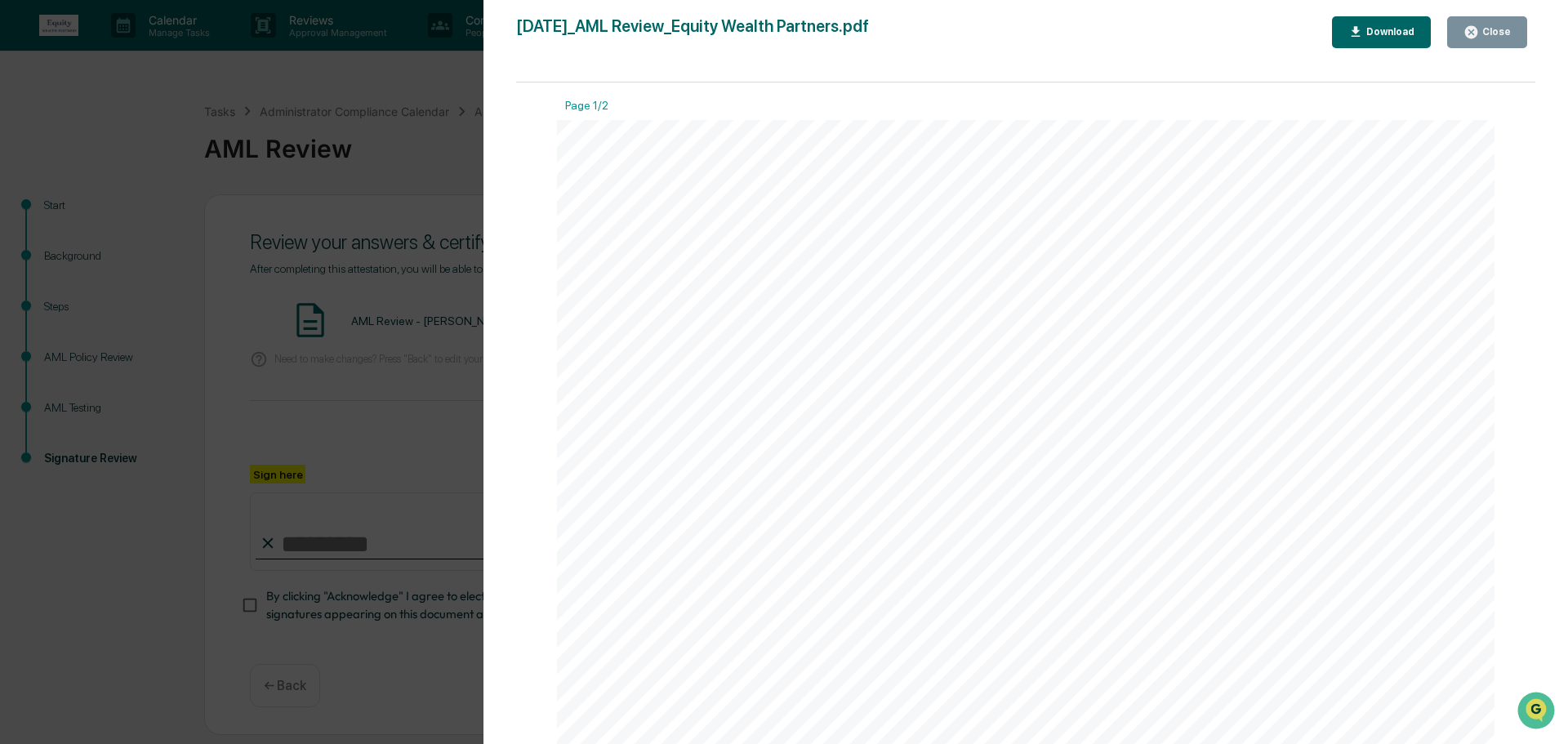
click at [1409, 25] on div "Download" at bounding box center [1382, 32] width 67 height 15
click at [1484, 33] on div "Close" at bounding box center [1494, 32] width 32 height 12
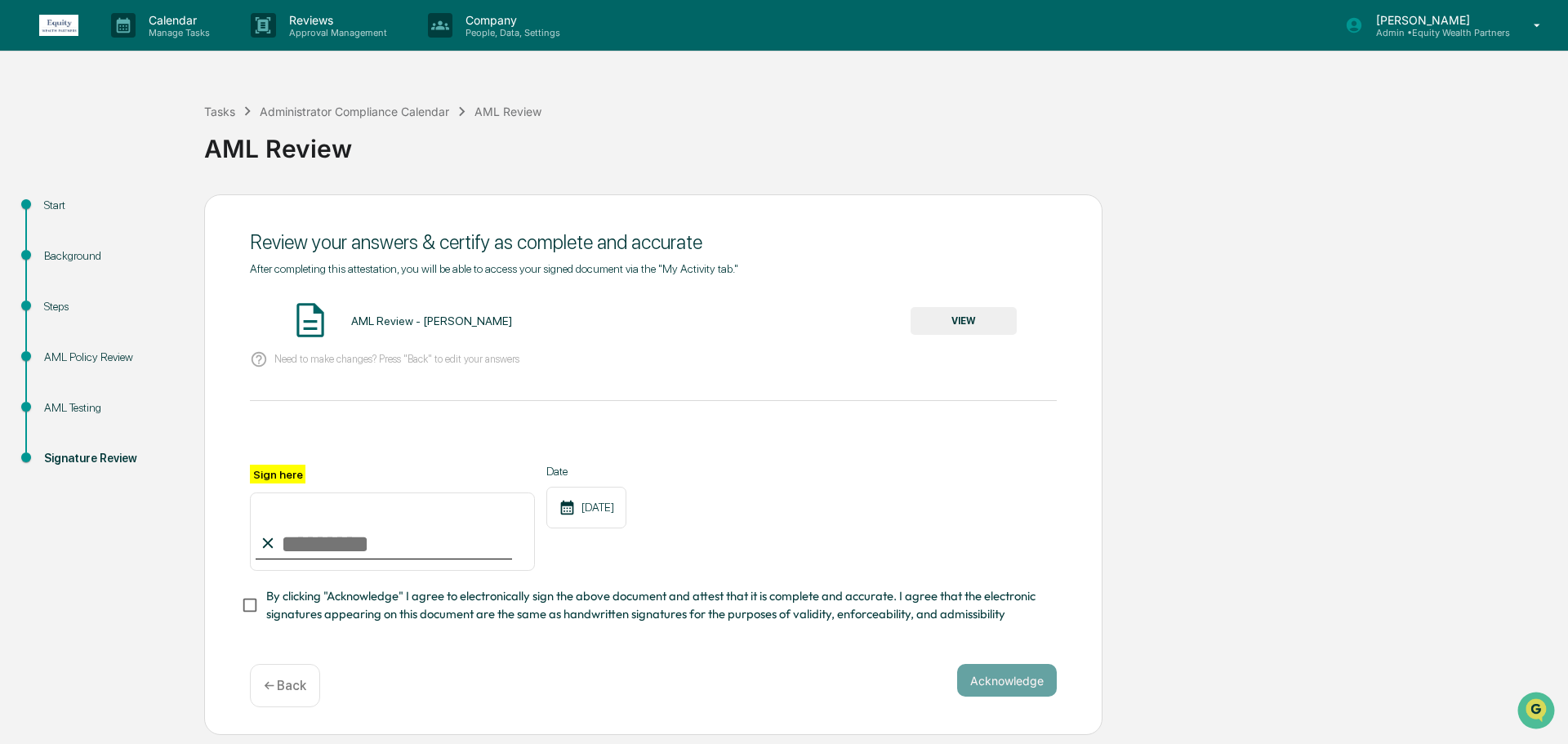
click at [376, 547] on input "Sign here" at bounding box center [392, 531] width 285 height 78
type input "**********"
click at [1005, 692] on button "Acknowledge" at bounding box center [1007, 680] width 100 height 32
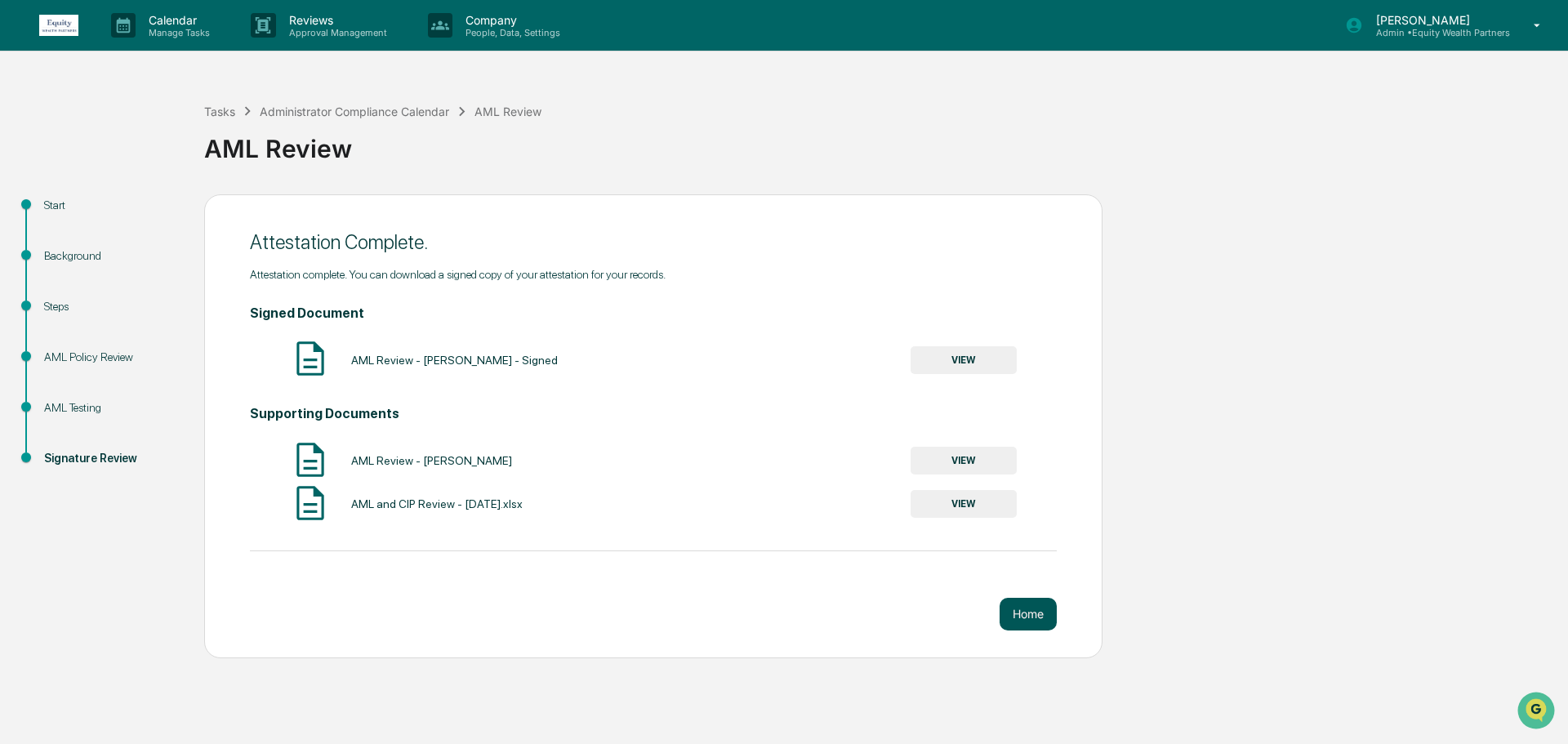
click at [1036, 618] on button "Home" at bounding box center [1028, 614] width 57 height 32
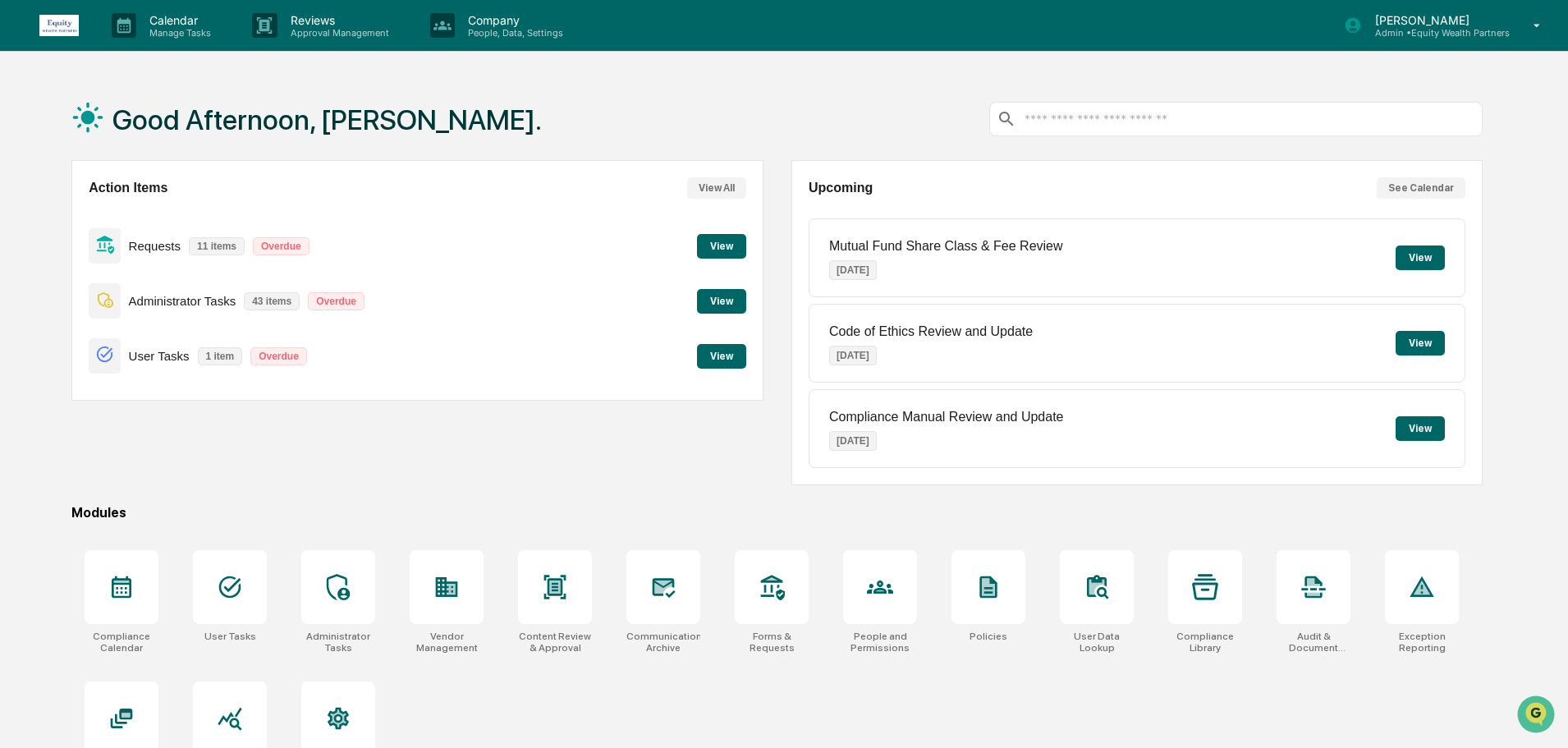
click at [730, 295] on button "View" at bounding box center [722, 301] width 49 height 24
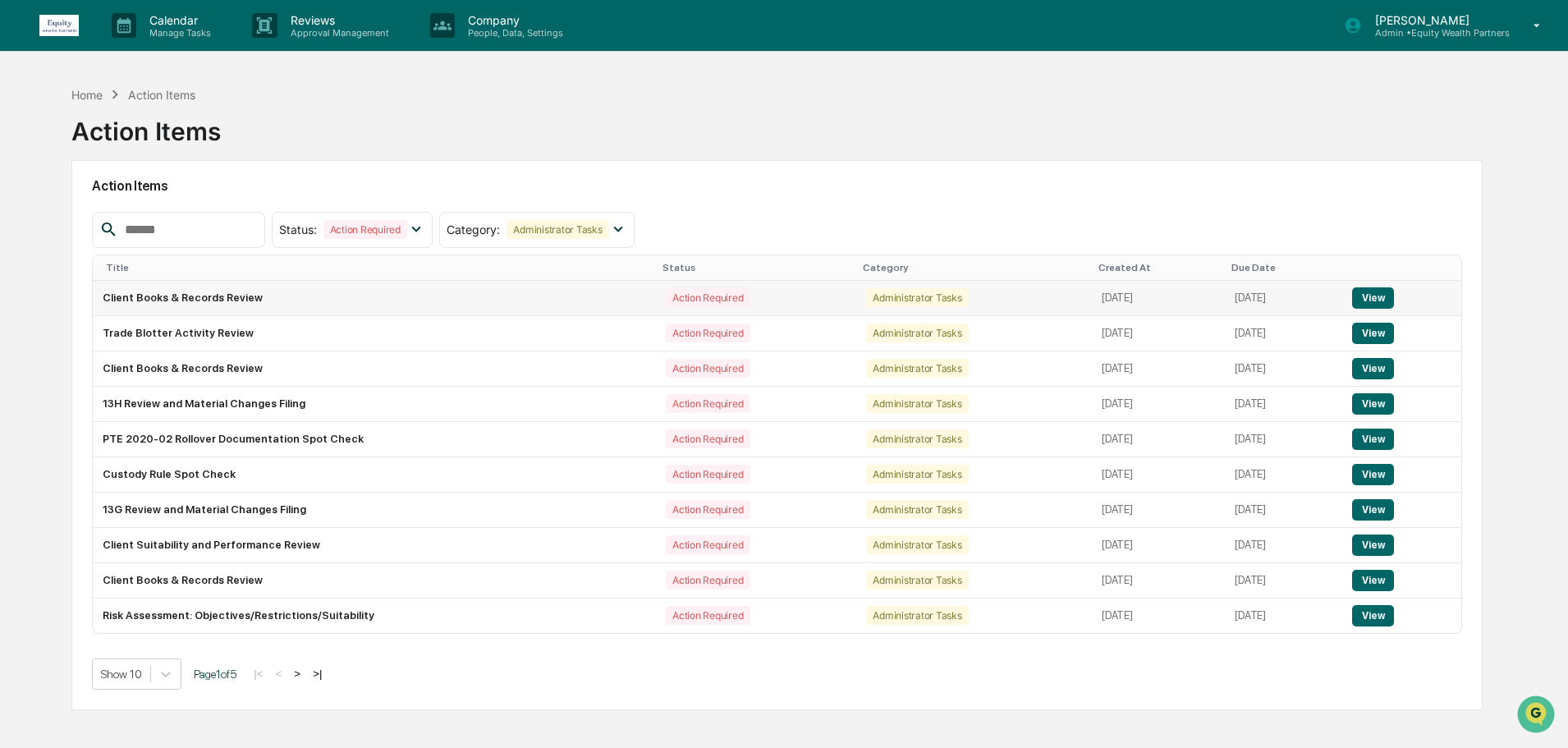
click at [1377, 294] on button "View" at bounding box center [1373, 298] width 42 height 22
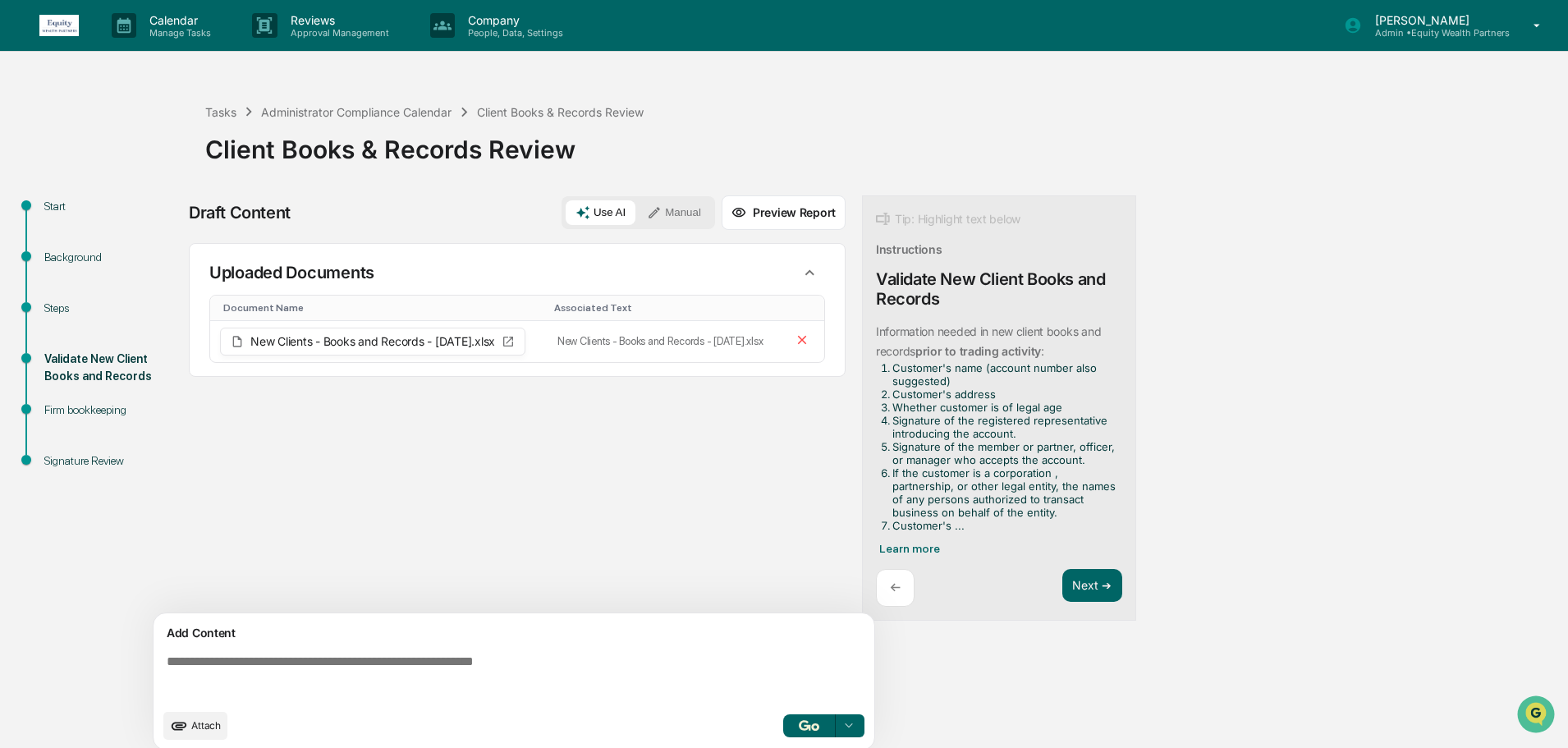
scroll to position [13, 0]
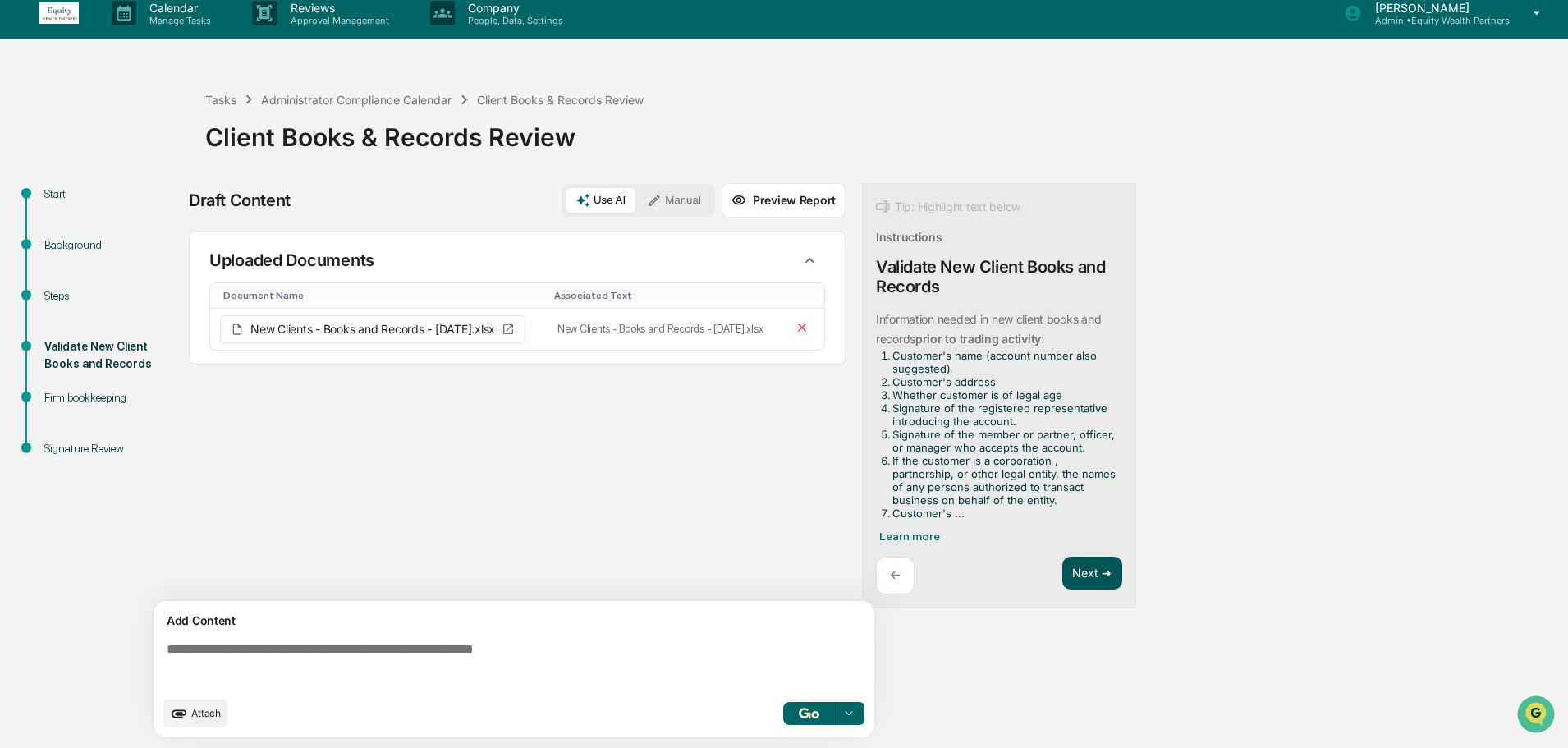
click at [1095, 571] on button "Next ➔" at bounding box center [1092, 573] width 60 height 34
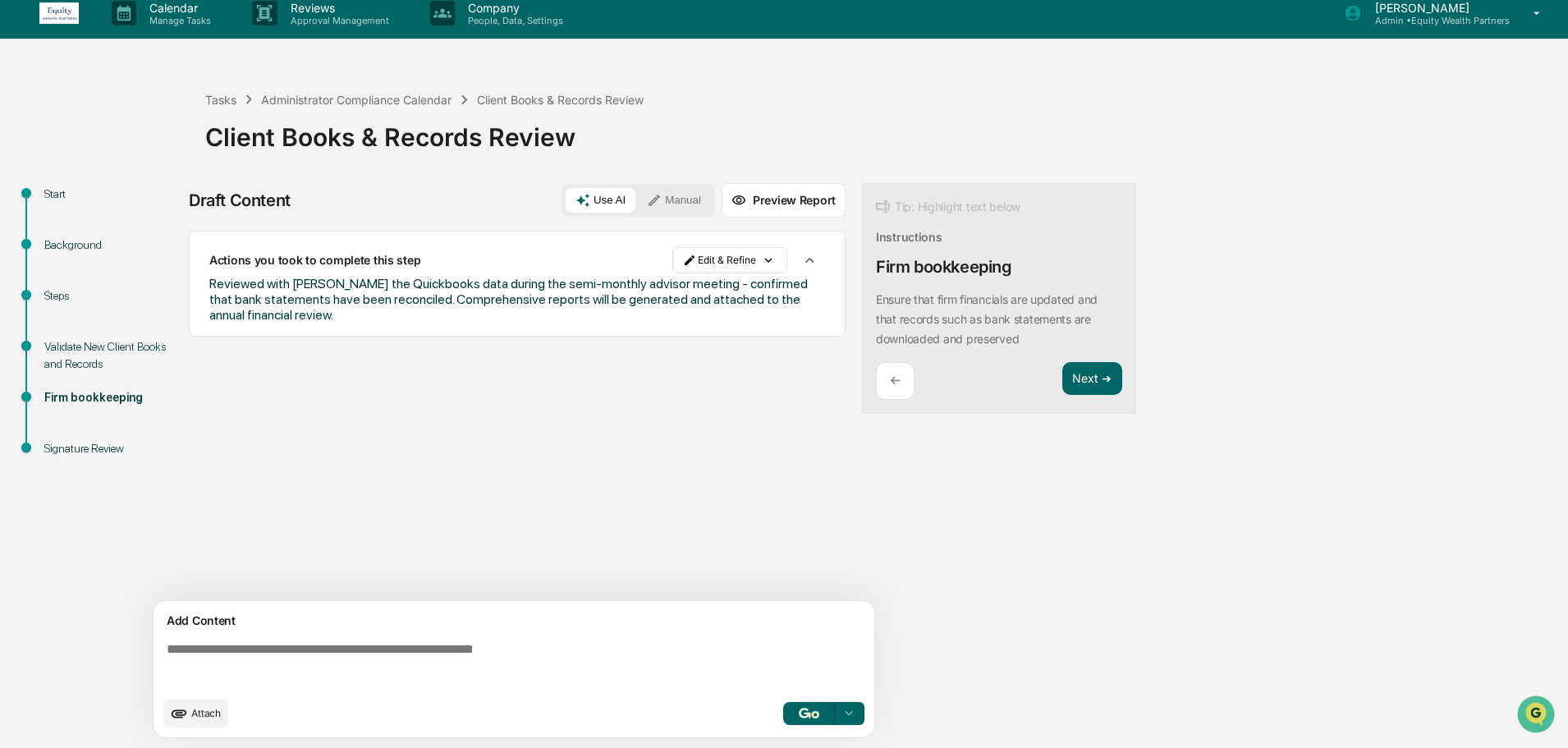
click at [334, 664] on textarea at bounding box center [517, 665] width 714 height 59
click at [1082, 373] on button "Next ➔" at bounding box center [1092, 379] width 60 height 34
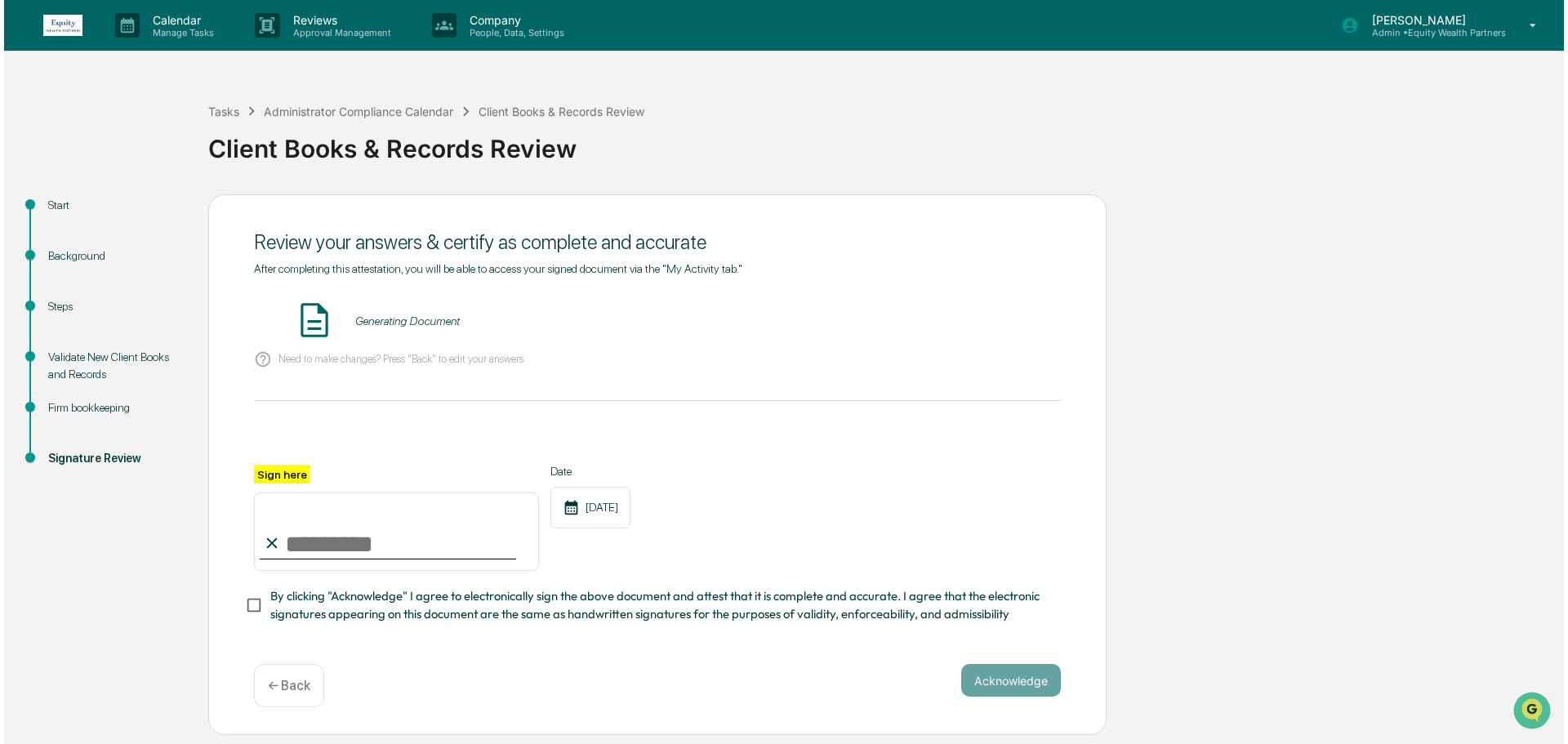
scroll to position [0, 0]
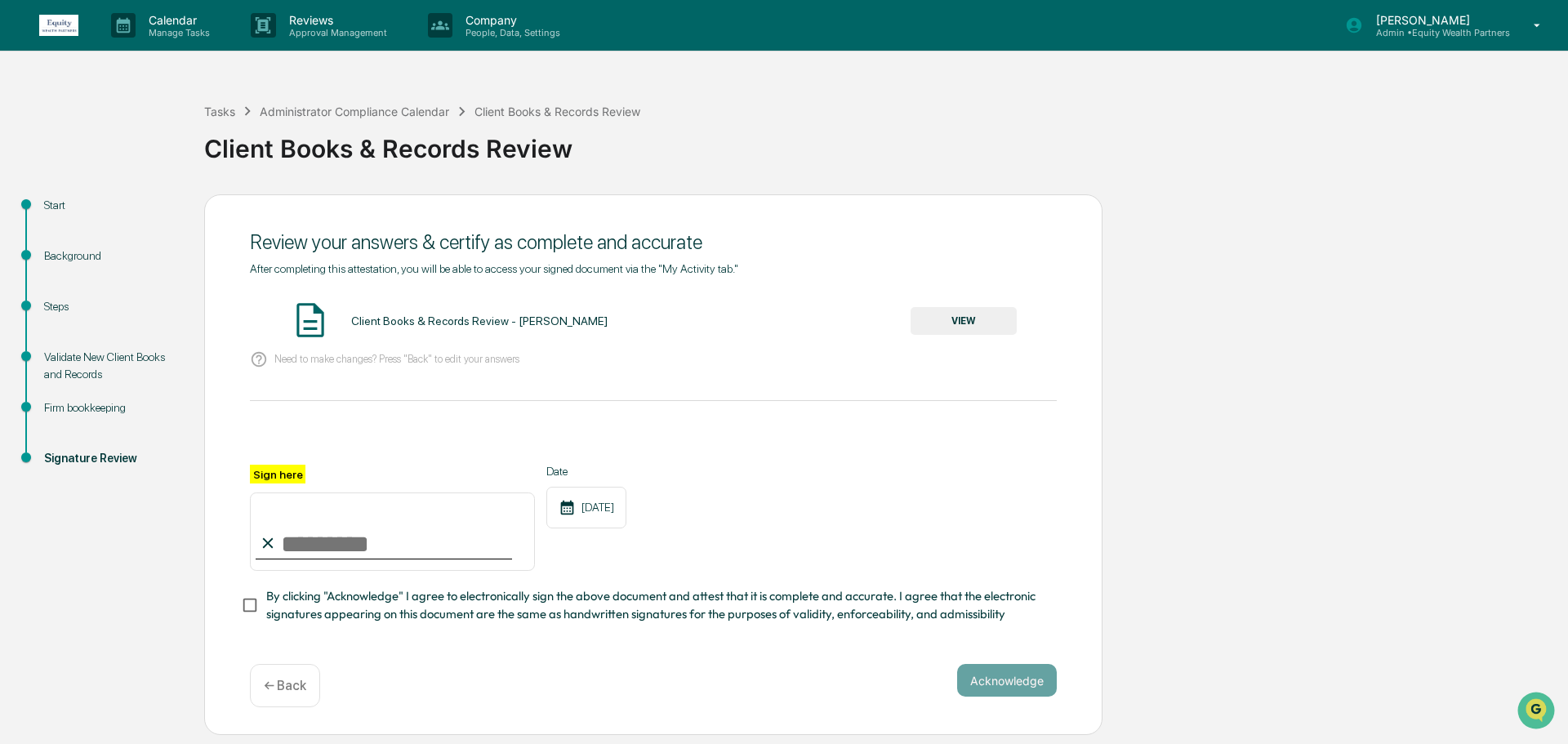
click at [978, 329] on button "VIEW" at bounding box center [964, 321] width 106 height 28
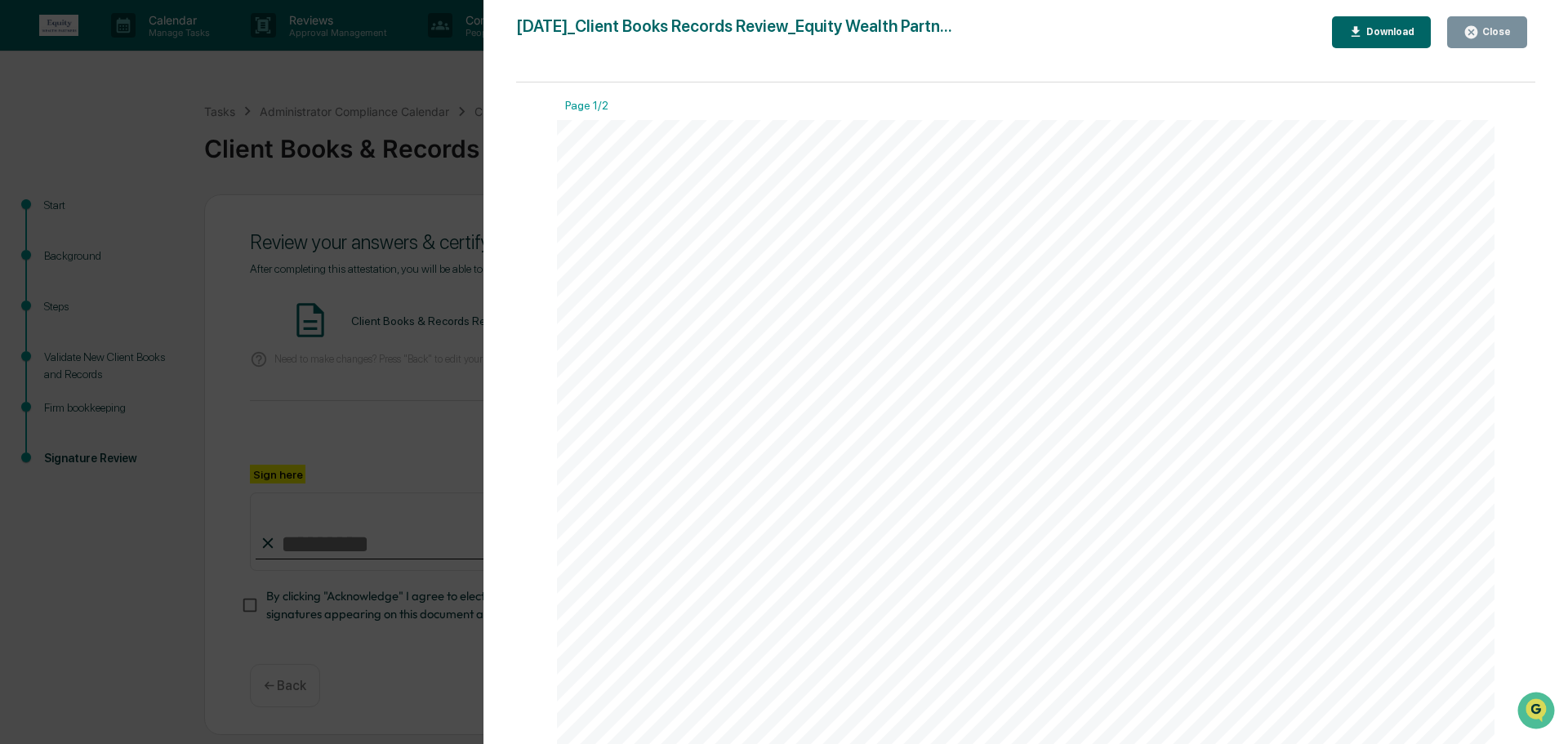
click at [1381, 39] on div "Download" at bounding box center [1382, 32] width 67 height 15
click at [1501, 28] on div "Close" at bounding box center [1494, 32] width 32 height 12
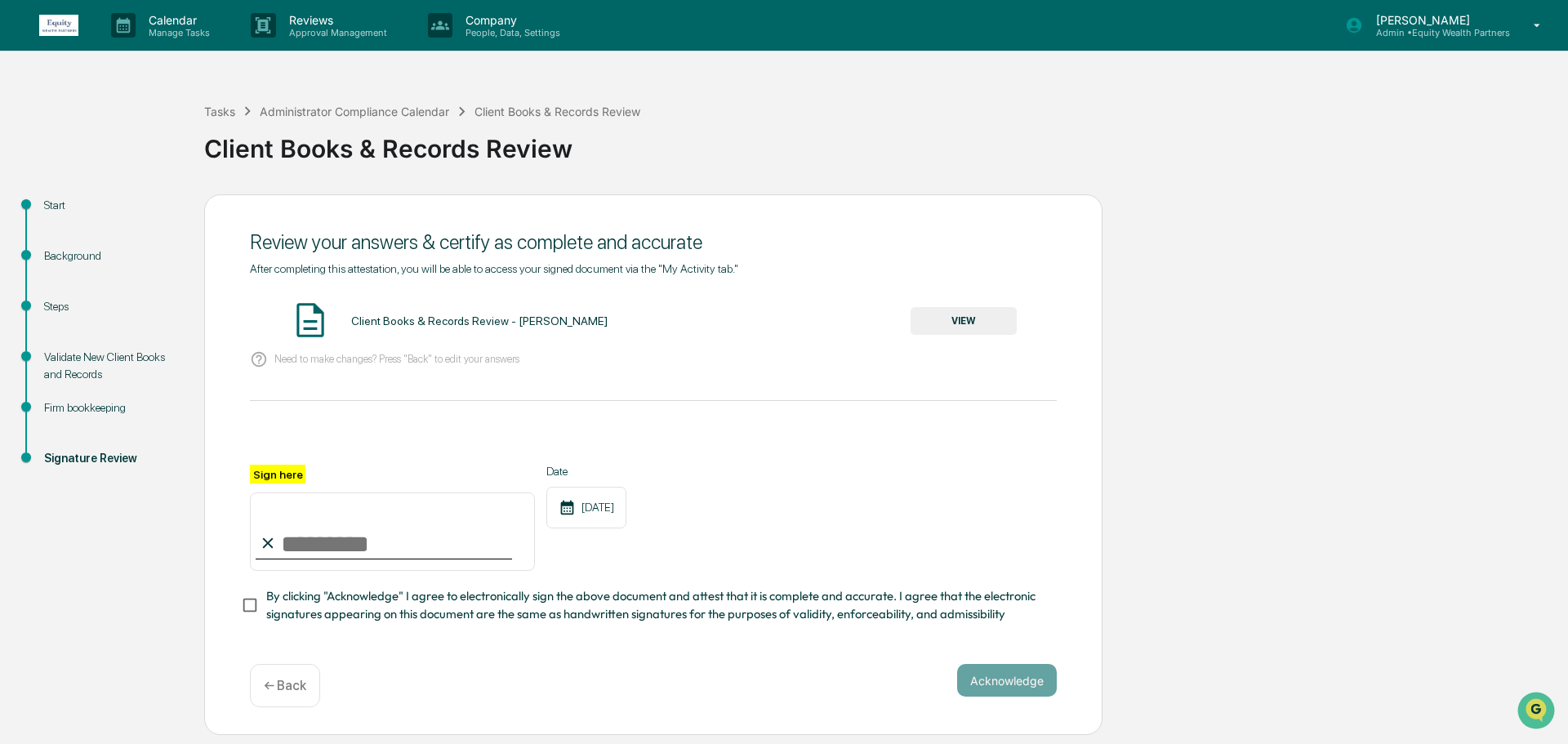
click at [325, 546] on input "Sign here" at bounding box center [392, 531] width 285 height 78
type input "**********"
click at [1012, 679] on button "Acknowledge" at bounding box center [1007, 680] width 100 height 32
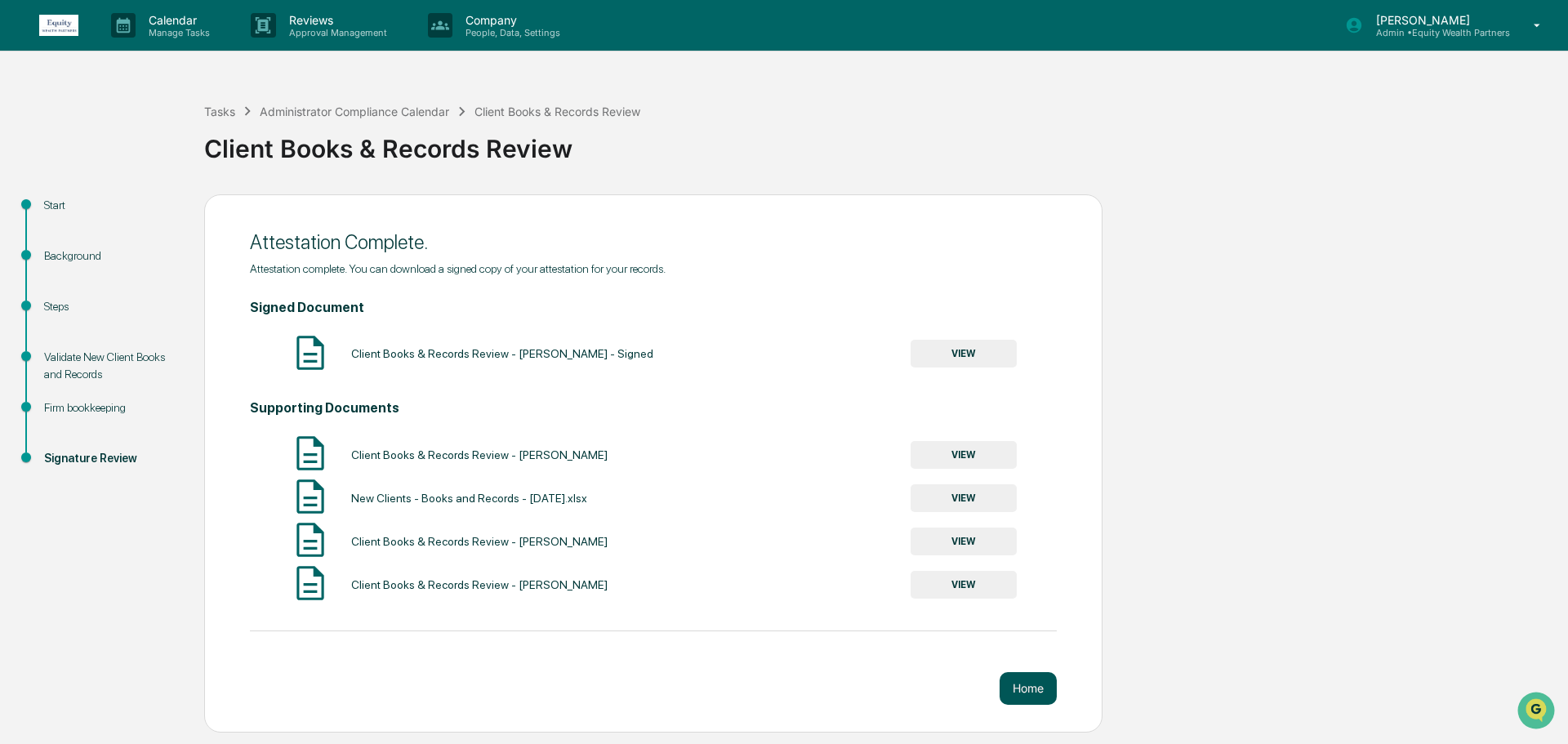
click at [1045, 688] on button "Home" at bounding box center [1028, 688] width 57 height 32
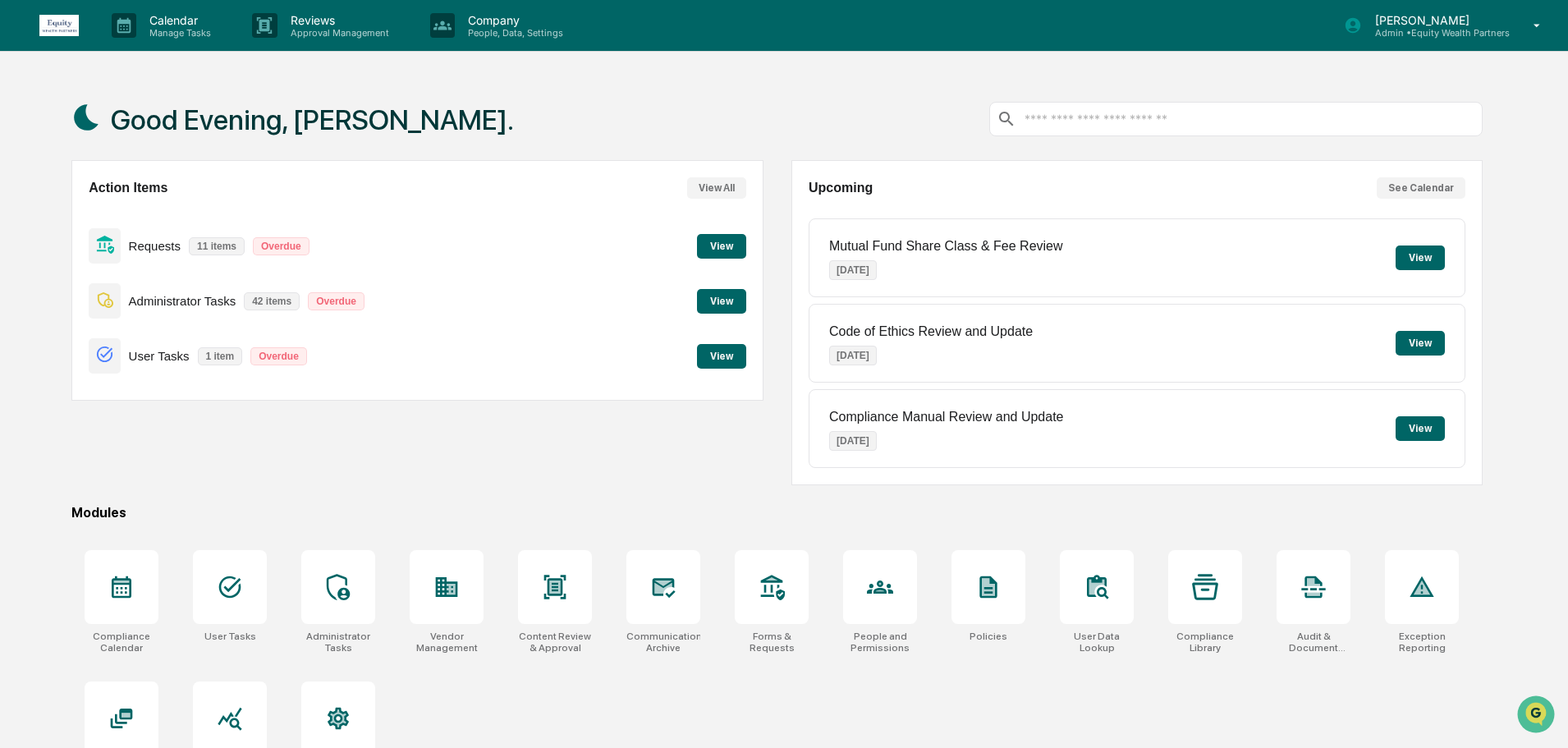
click at [731, 306] on button "View" at bounding box center [722, 301] width 49 height 24
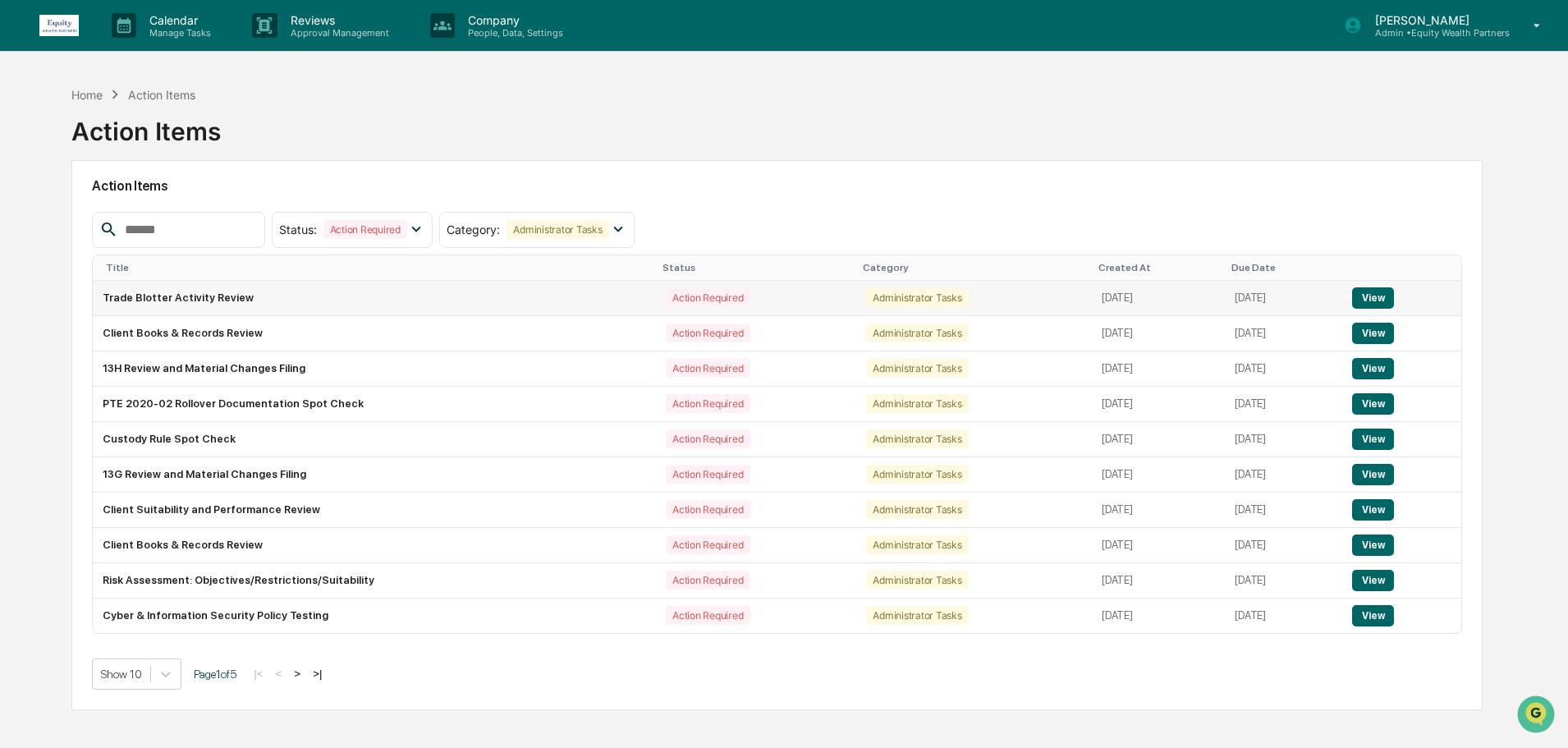
click at [1371, 302] on button "View" at bounding box center [1373, 298] width 42 height 22
